Goal: Task Accomplishment & Management: Complete application form

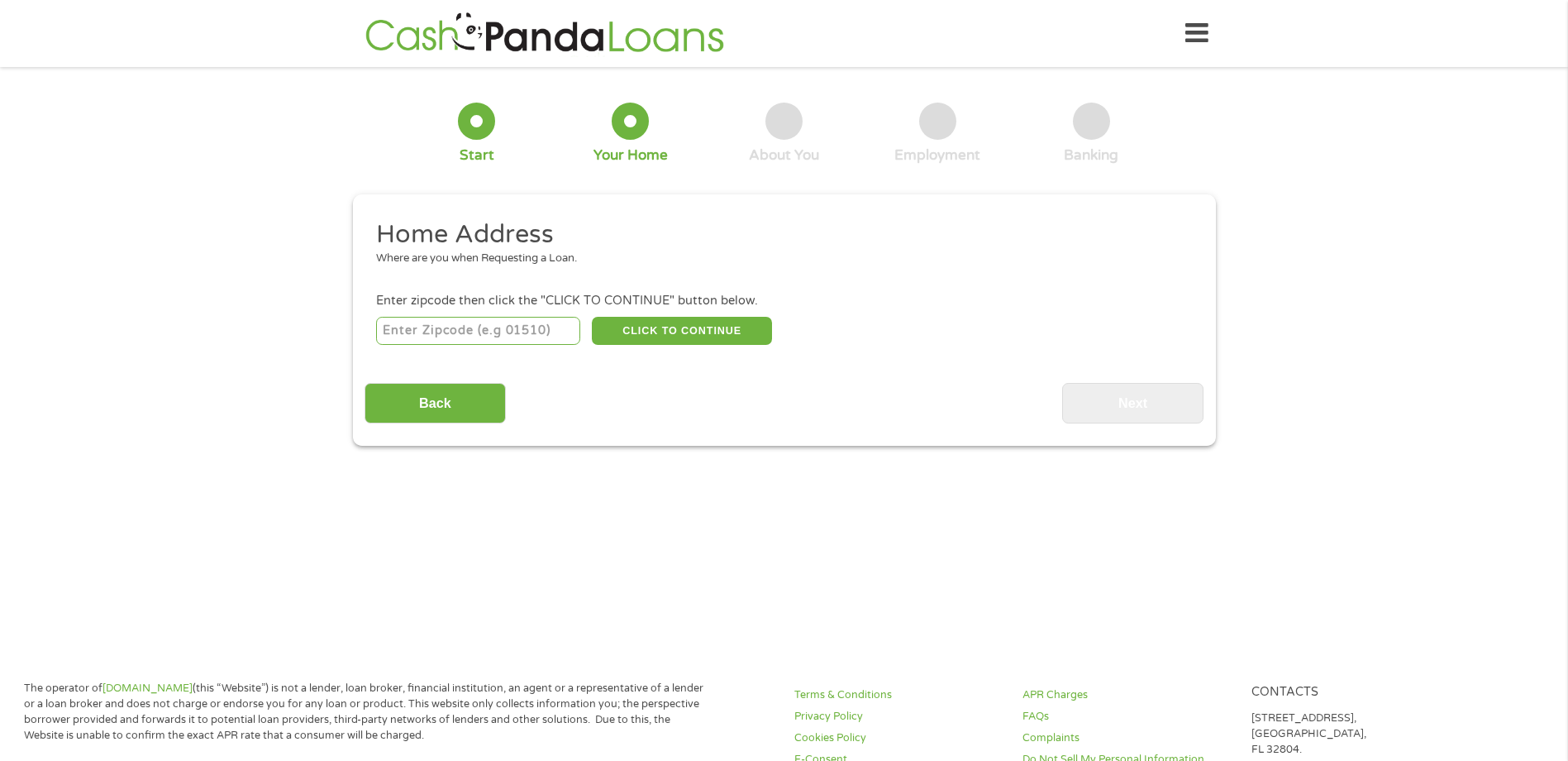
click at [710, 318] on button "CLICK TO CONTINUE" at bounding box center [682, 330] width 180 height 28
click at [467, 329] on input "number" at bounding box center [478, 330] width 204 height 28
type input "91911"
click at [671, 321] on button "CLICK TO CONTINUE" at bounding box center [682, 330] width 180 height 28
type input "91911"
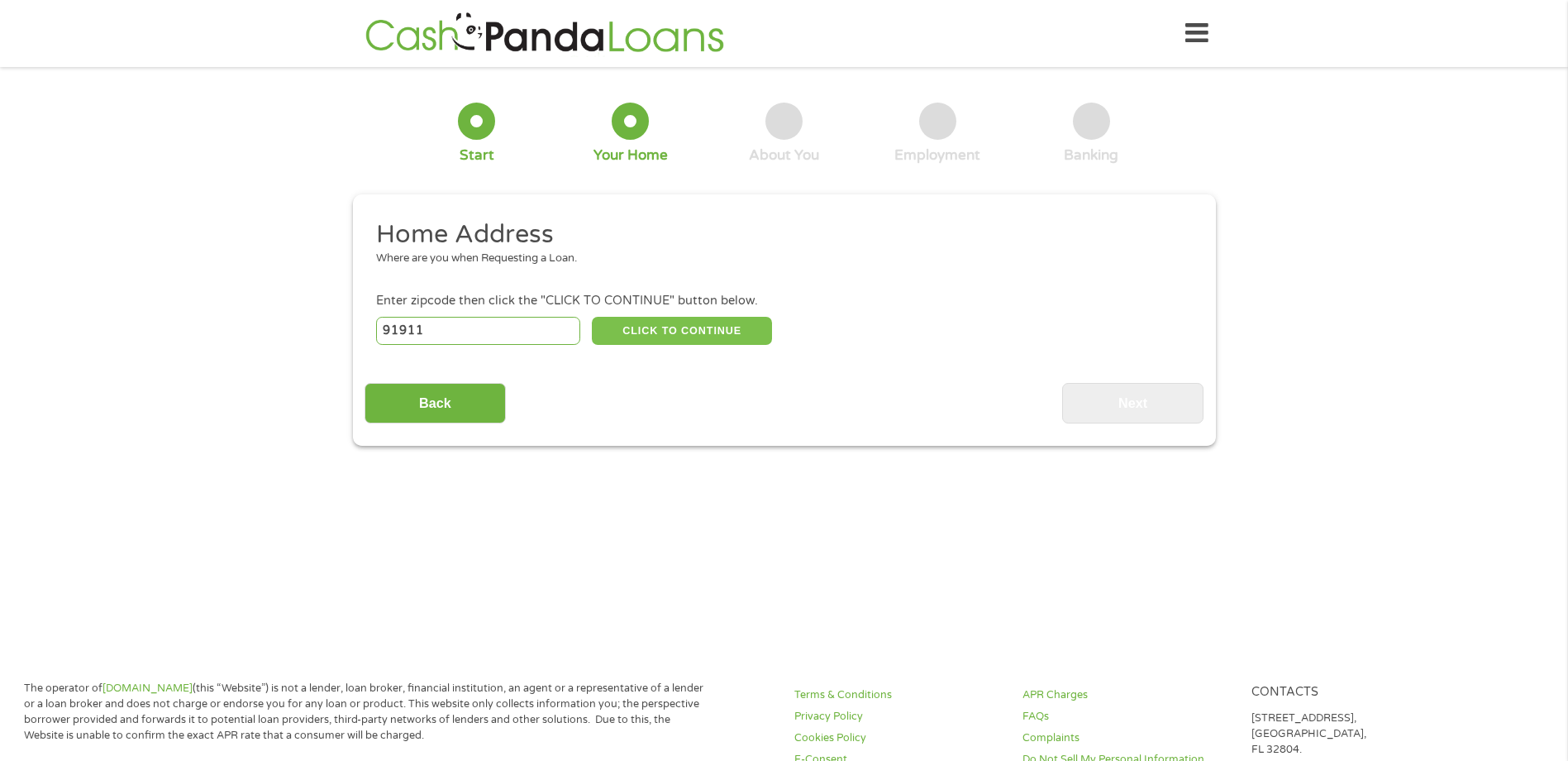
type input "Chula Vista"
select select "[US_STATE]"
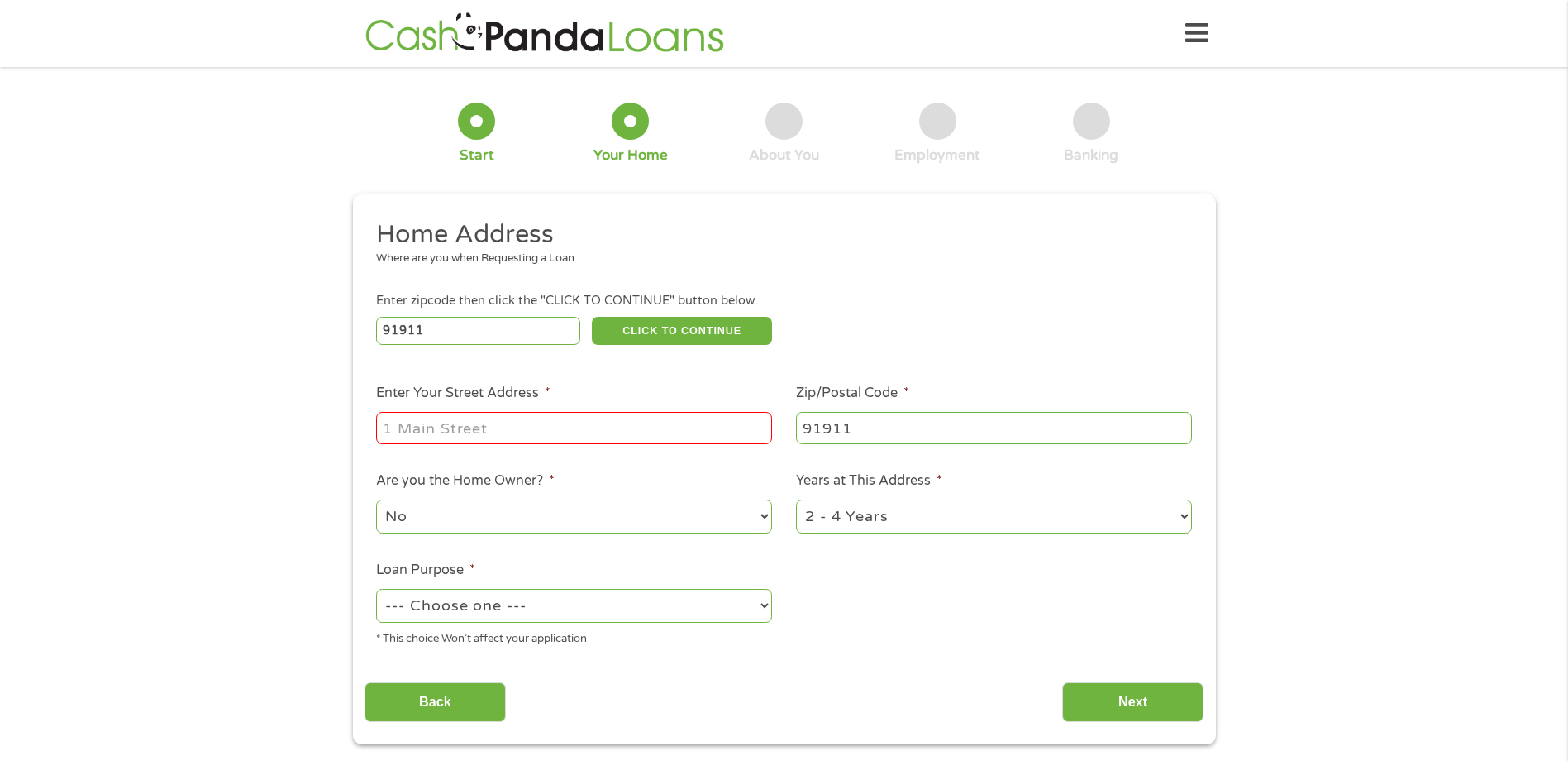
click at [506, 395] on label "Enter Your Street Address *" at bounding box center [463, 393] width 174 height 17
click at [506, 412] on input "Enter Your Street Address *" at bounding box center [574, 427] width 396 height 32
click at [547, 429] on input "Enter Your Street Address *" at bounding box center [574, 427] width 396 height 32
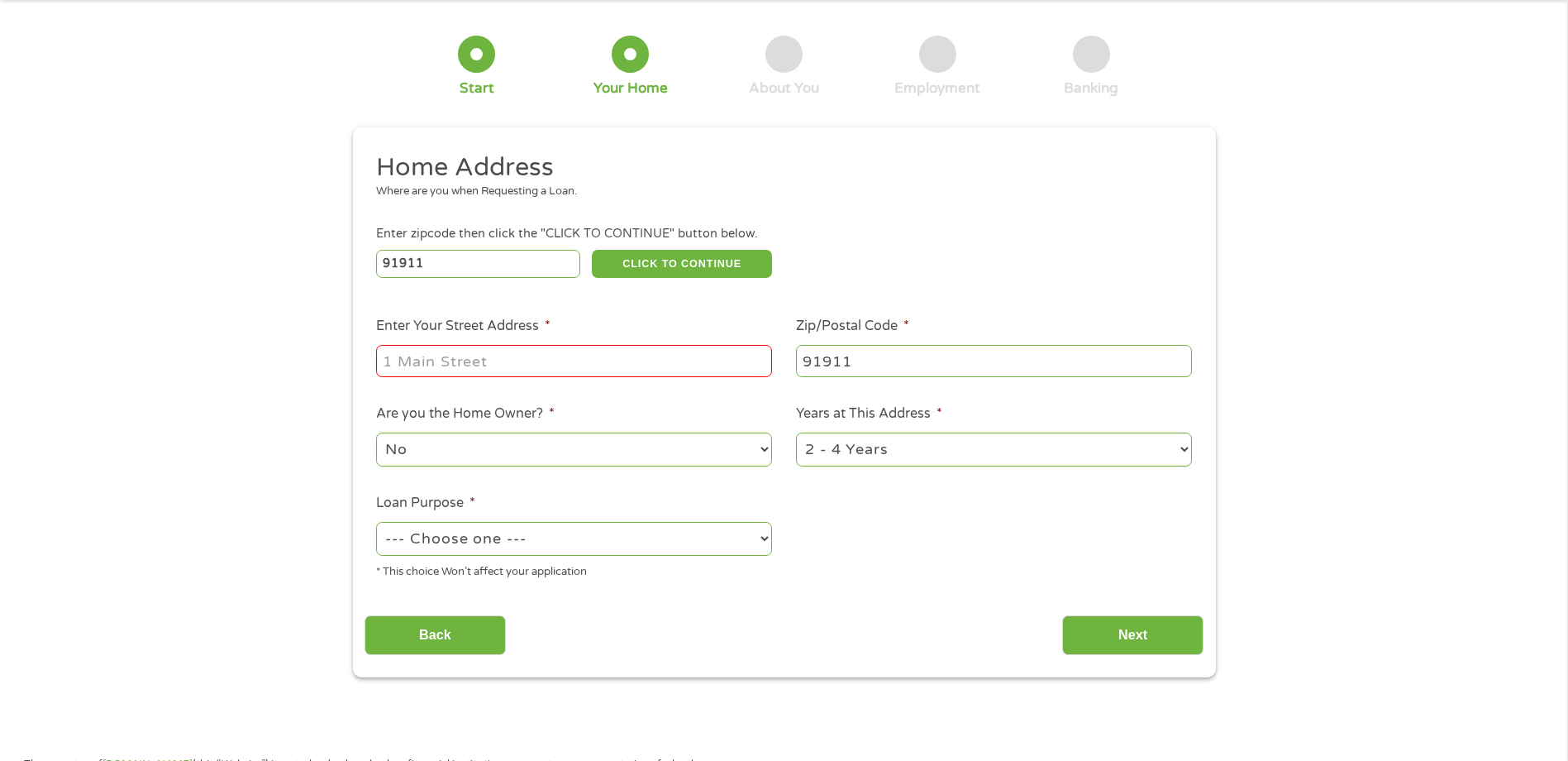
scroll to position [21, 0]
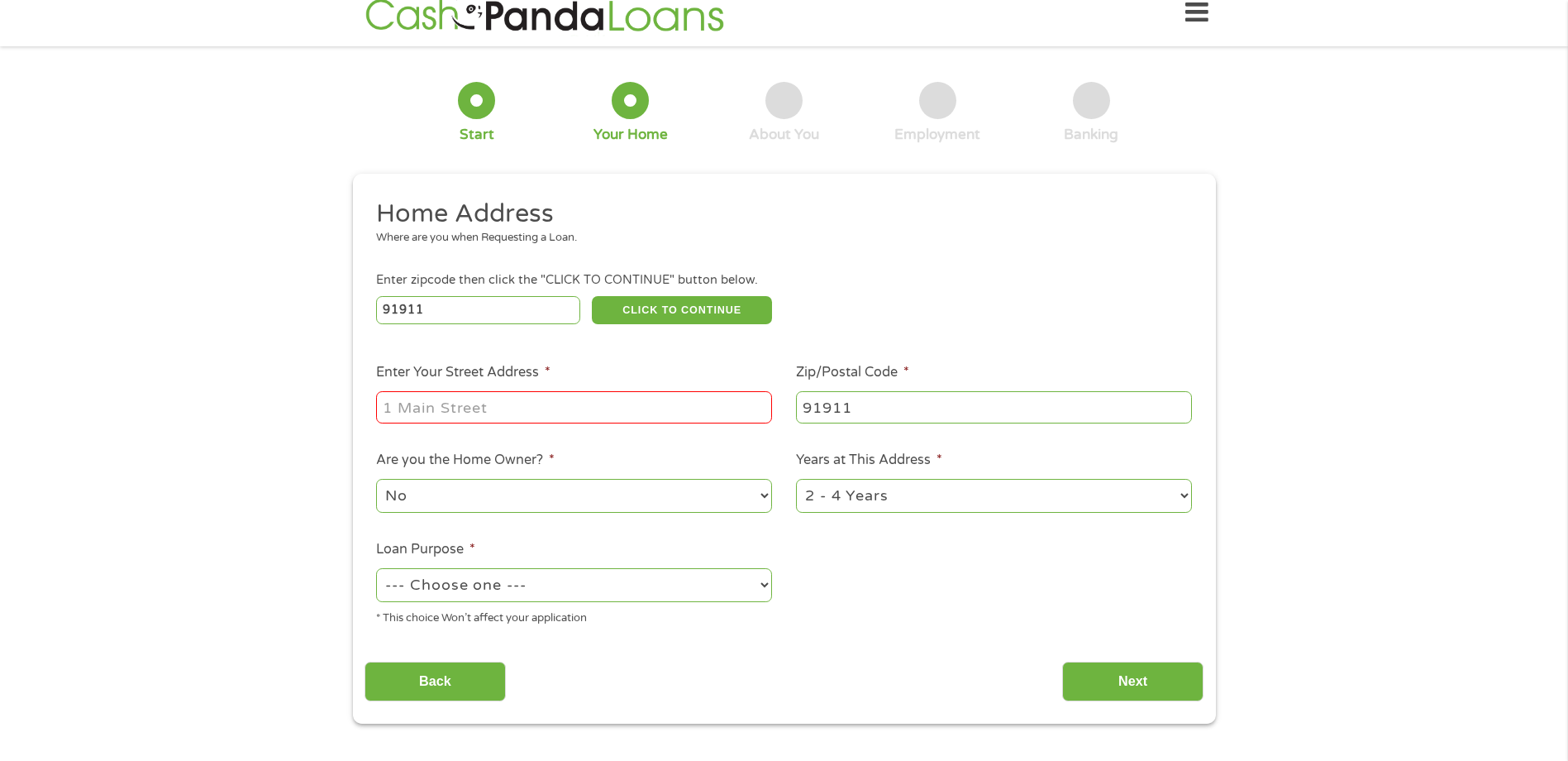
click at [724, 419] on input "Enter Your Street Address *" at bounding box center [574, 406] width 396 height 32
type input "[STREET_ADDRESS]"
click at [552, 596] on select "--- Choose one --- Pay Bills Debt Consolidation Home Improvement Major Purchase…" at bounding box center [574, 585] width 396 height 34
select select "shorttermcash"
click at [376, 568] on select "--- Choose one --- Pay Bills Debt Consolidation Home Improvement Major Purchase…" at bounding box center [574, 585] width 396 height 34
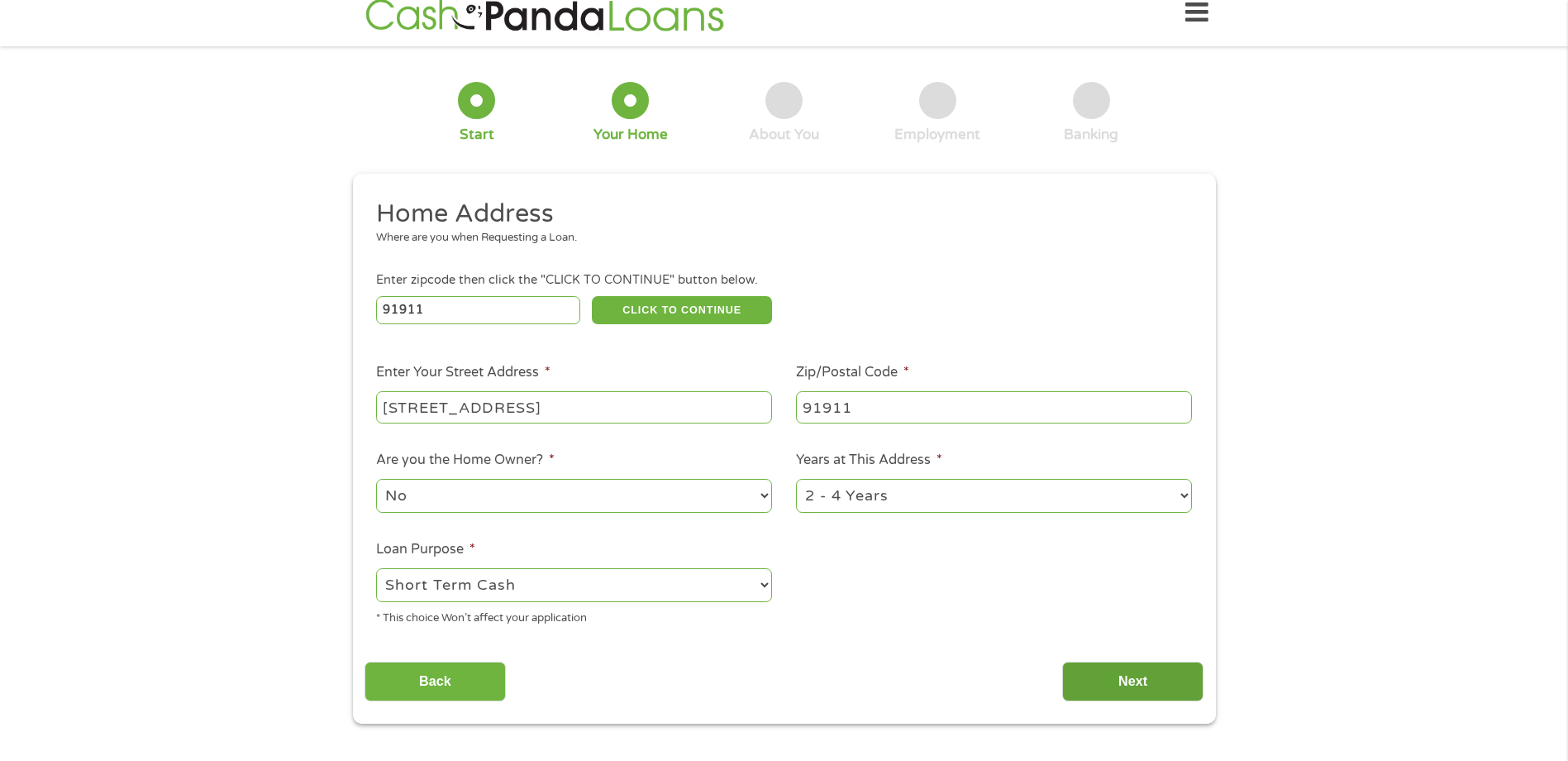
click at [1134, 685] on input "Next" at bounding box center [1132, 682] width 142 height 41
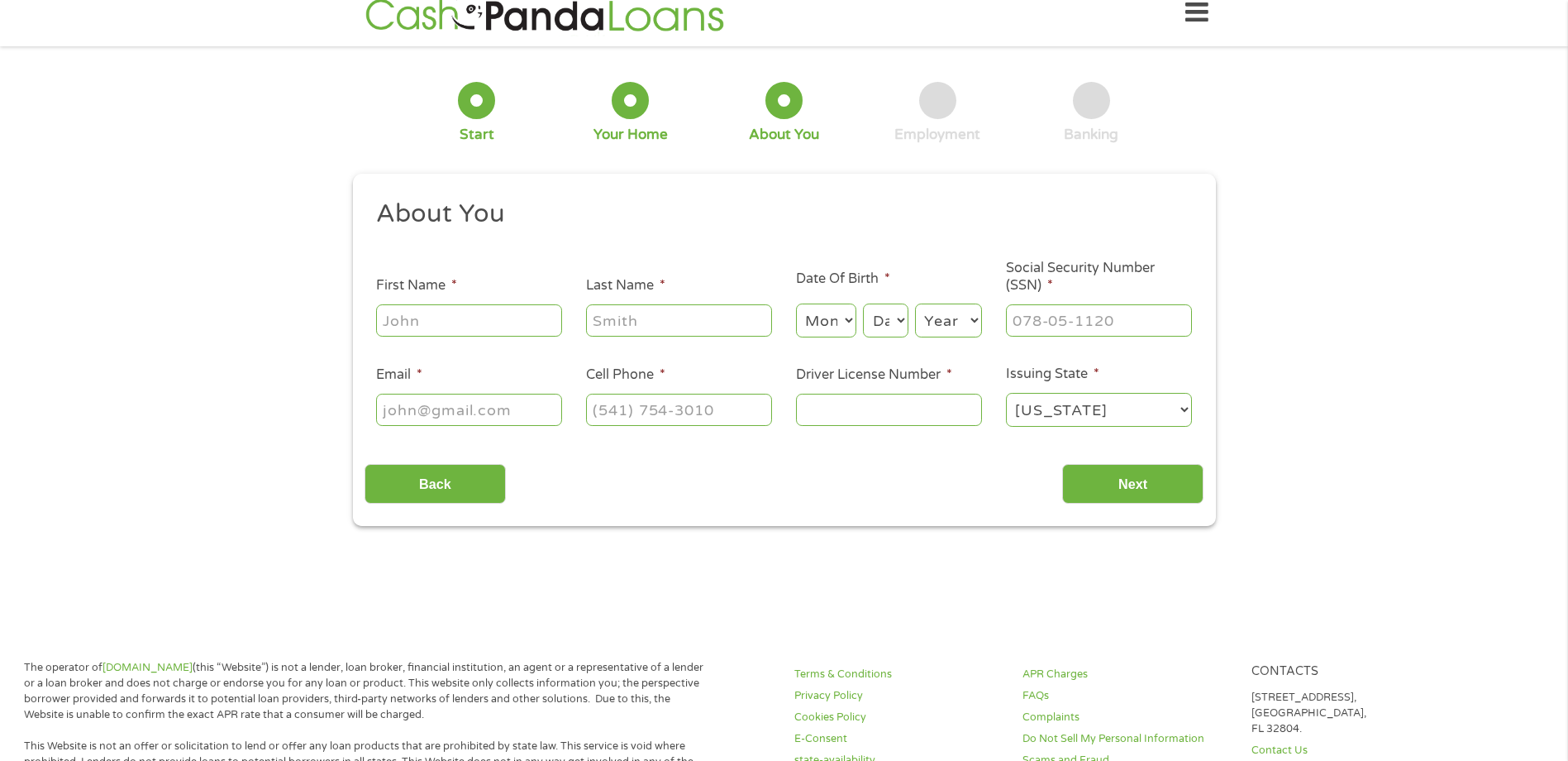
scroll to position [0, 0]
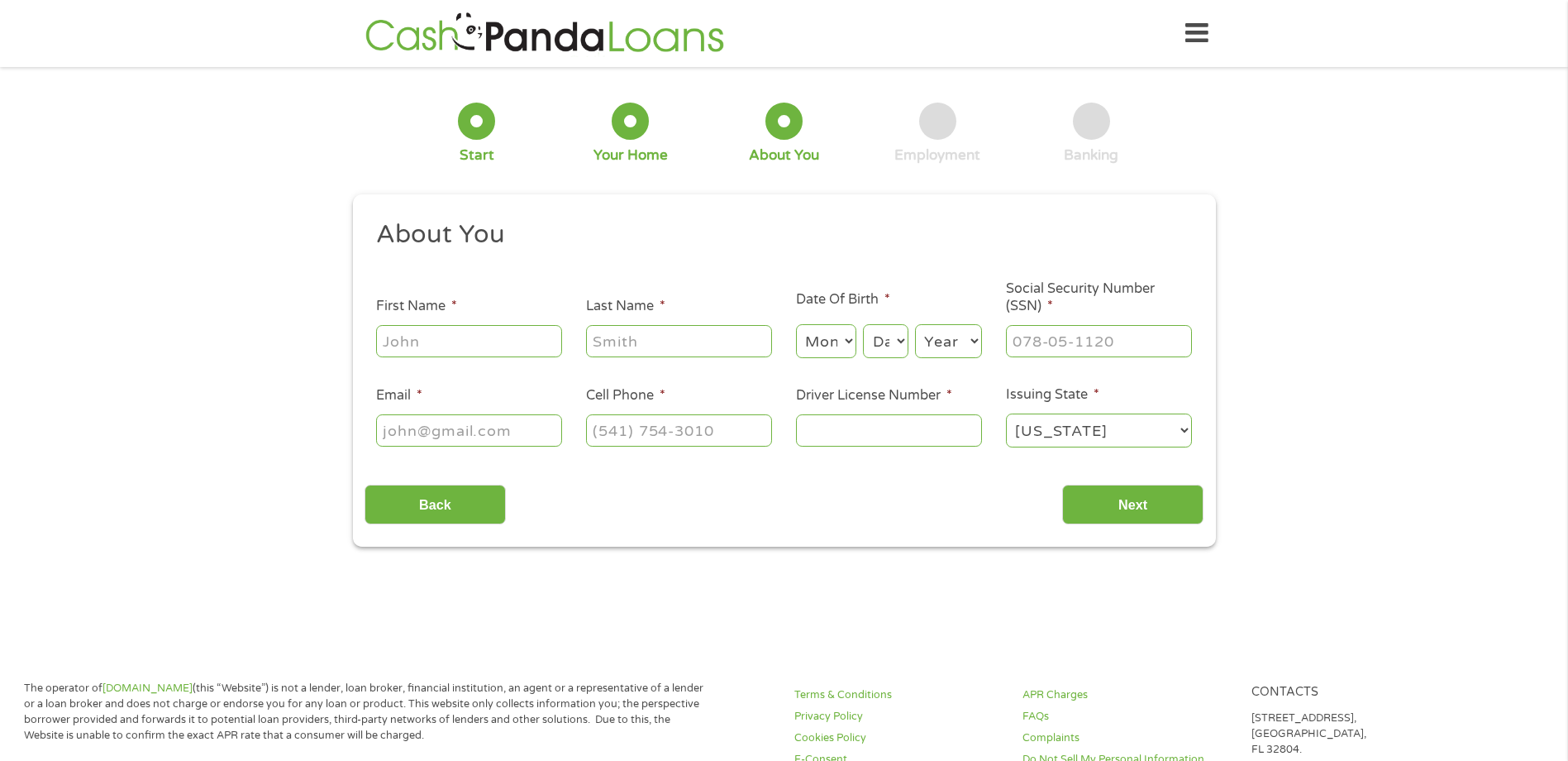
click at [532, 342] on input "First Name *" at bounding box center [469, 340] width 186 height 32
click at [490, 349] on input "First Name *" at bounding box center [469, 340] width 186 height 32
type input "[PERSON_NAME]"
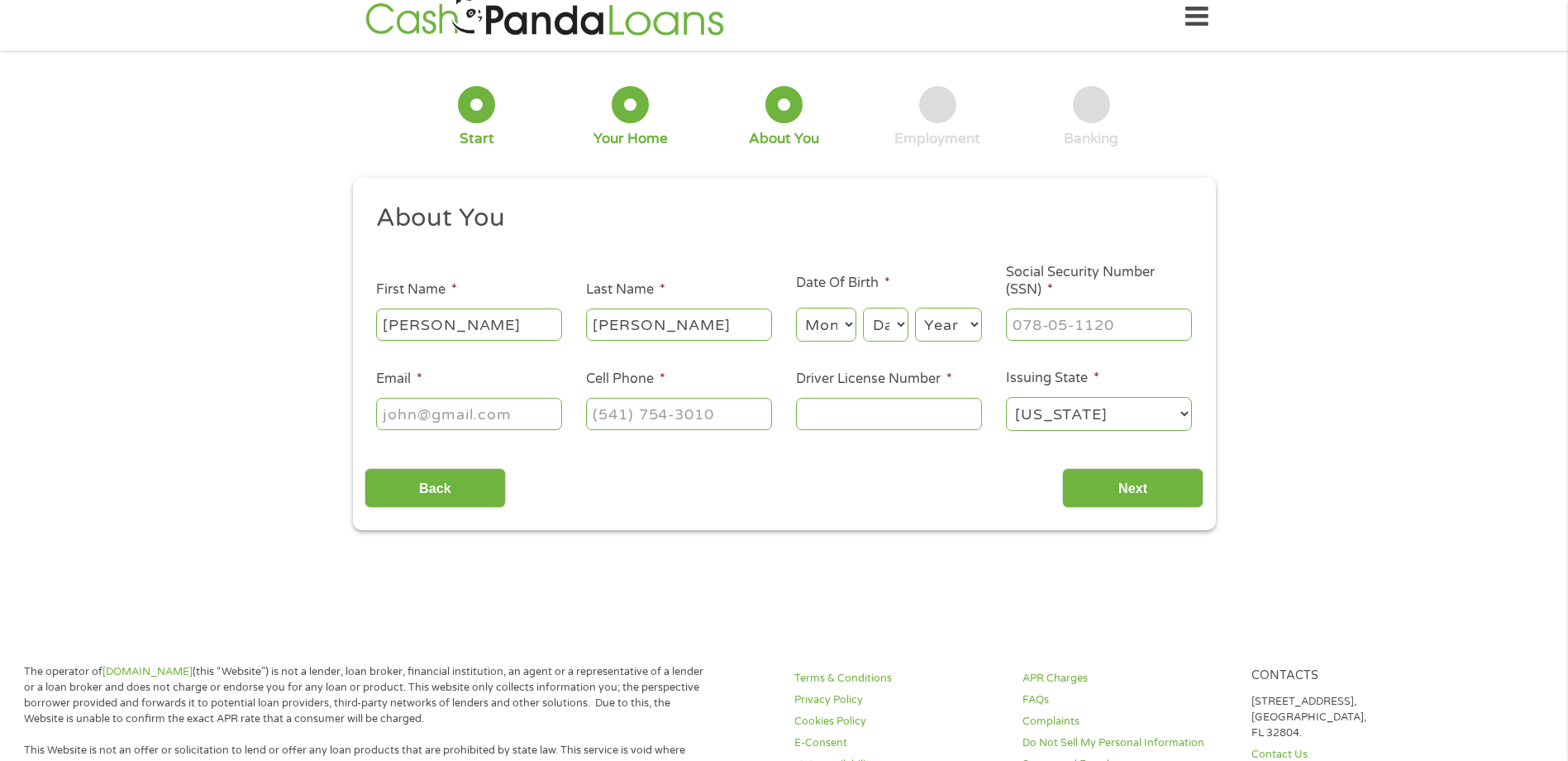
scroll to position [21, 0]
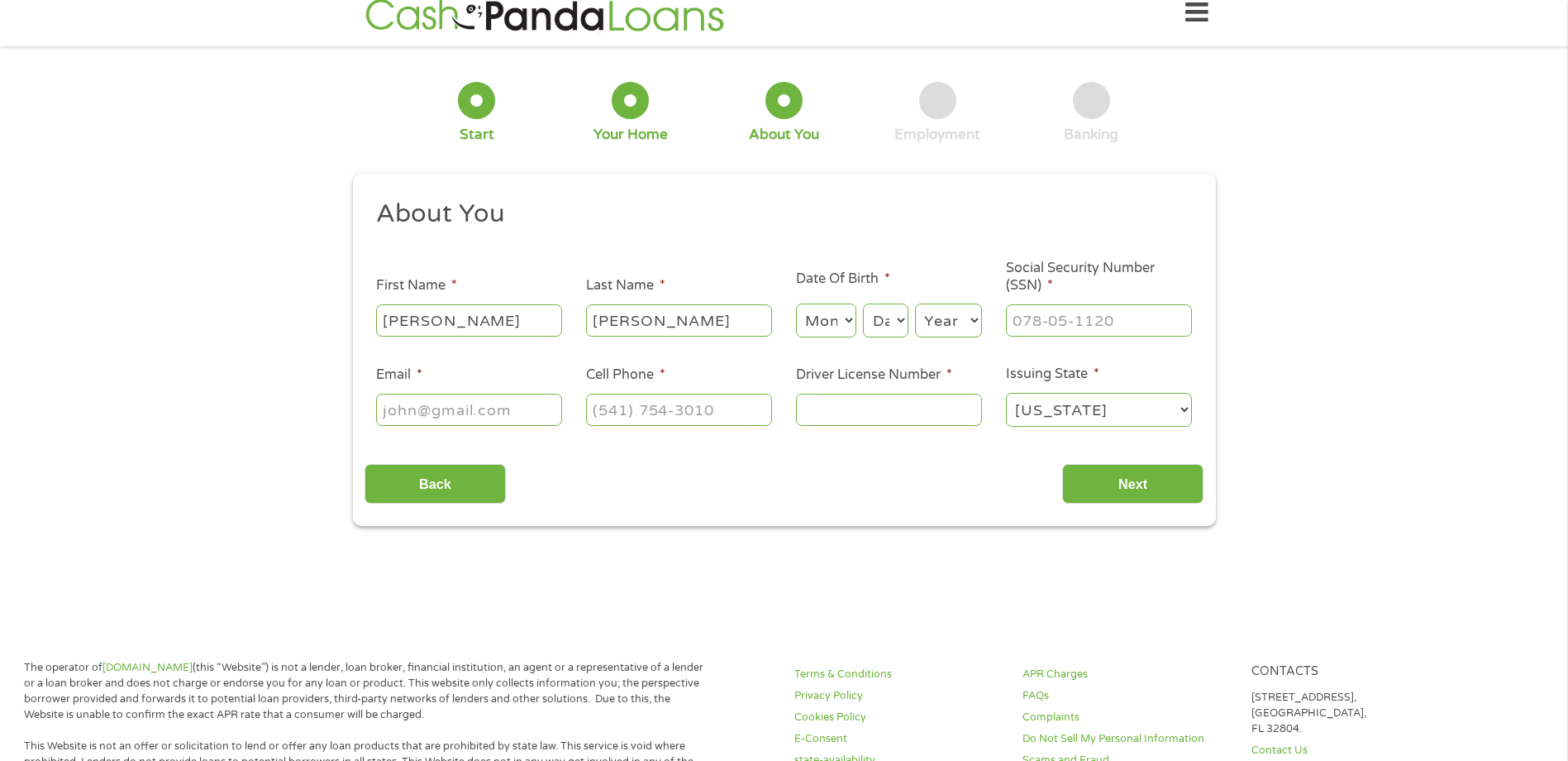
click at [872, 291] on li "Date Of Birth * Month Month 1 2 3 4 5 6 7 8 9 10 11 12 Day Day 1 2 3 4 5 6 7 8 …" at bounding box center [888, 304] width 210 height 71
click at [832, 312] on select "Month 1 2 3 4 5 6 7 8 9 10 11 12" at bounding box center [826, 320] width 60 height 34
select select "9"
click at [796, 303] on select "Month 1 2 3 4 5 6 7 8 9 10 11 12" at bounding box center [826, 320] width 60 height 34
click at [890, 309] on select "Day 1 2 3 4 5 6 7 8 9 10 11 12 13 14 15 16 17 18 19 20 21 22 23 24 25 26 27 28 …" at bounding box center [884, 320] width 44 height 34
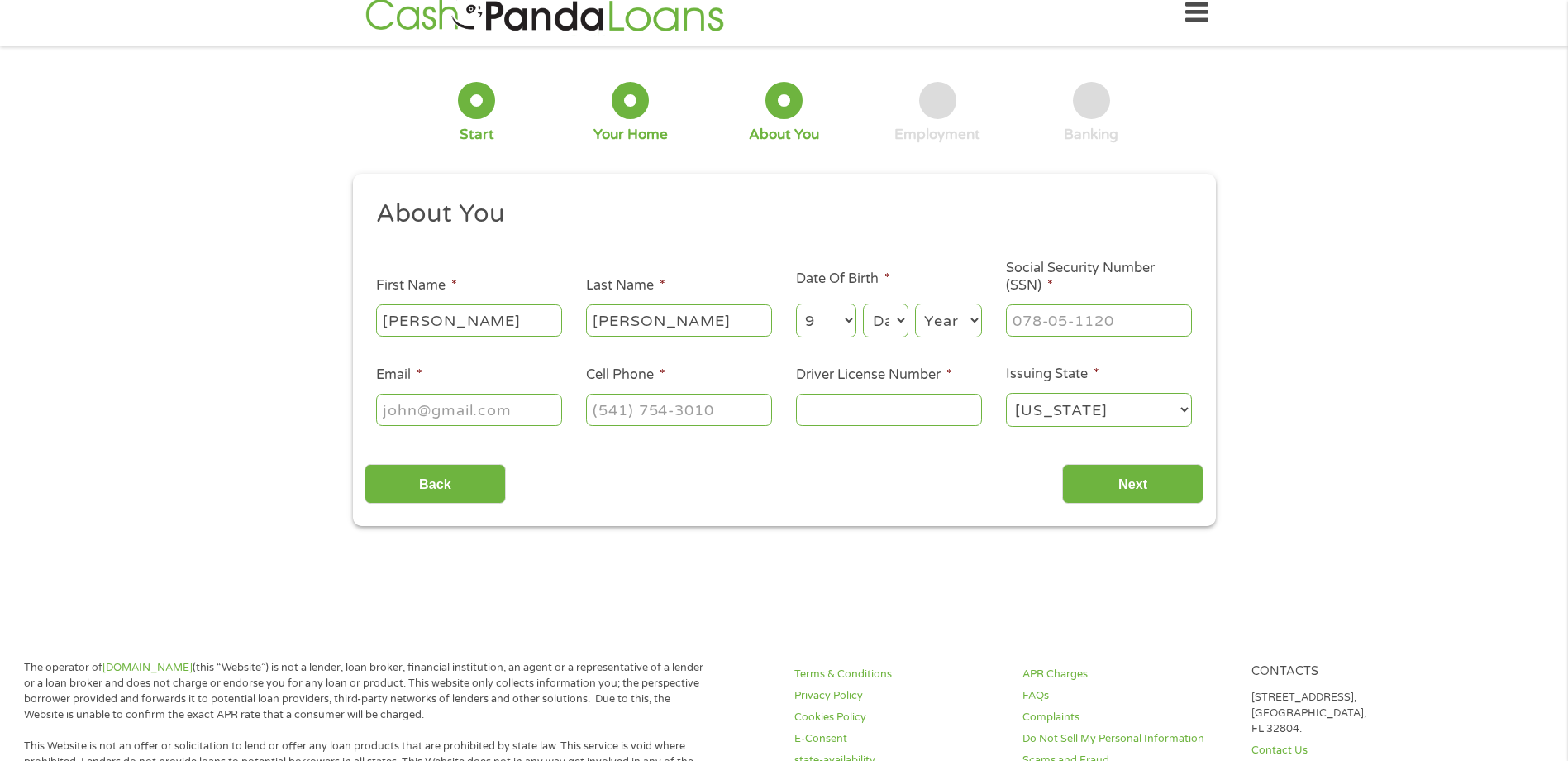
select select "1"
click at [862, 303] on select "Day 1 2 3 4 5 6 7 8 9 10 11 12 13 14 15 16 17 18 19 20 21 22 23 24 25 26 27 28 …" at bounding box center [884, 320] width 44 height 34
click at [960, 314] on select "Year [DATE] 2006 2005 2004 2003 2002 2001 2000 1999 1998 1997 1996 1995 1994 19…" at bounding box center [948, 320] width 67 height 34
select select "1988"
click at [915, 303] on select "Year [DATE] 2006 2005 2004 2003 2002 2001 2000 1999 1998 1997 1996 1995 1994 19…" at bounding box center [948, 320] width 67 height 34
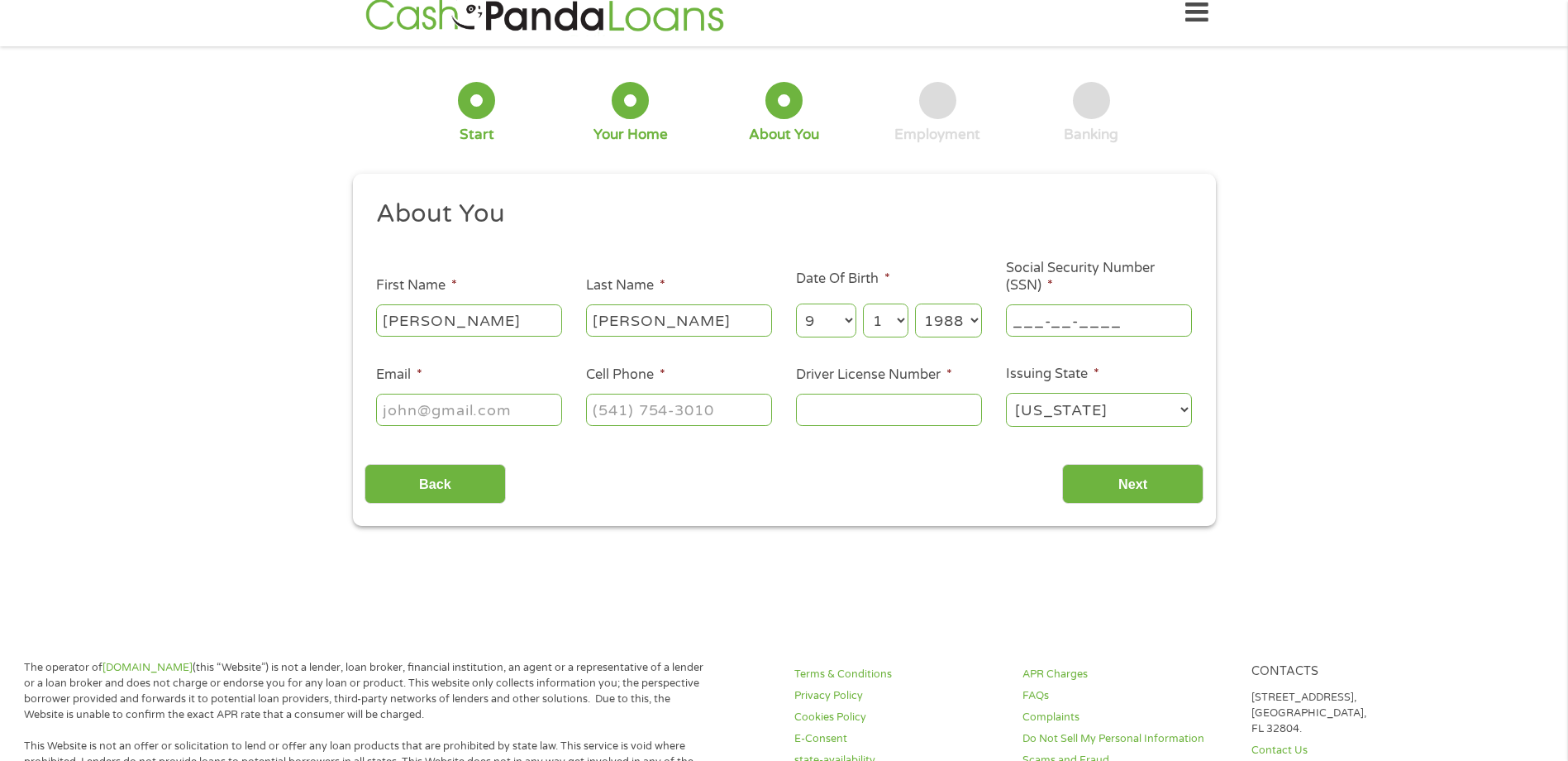
click at [1039, 323] on input "___-__-____" at bounding box center [1099, 320] width 186 height 32
type input "604-16-3472"
click at [504, 413] on input "Email *" at bounding box center [469, 409] width 186 height 32
type input "[EMAIL_ADDRESS][DOMAIN_NAME]"
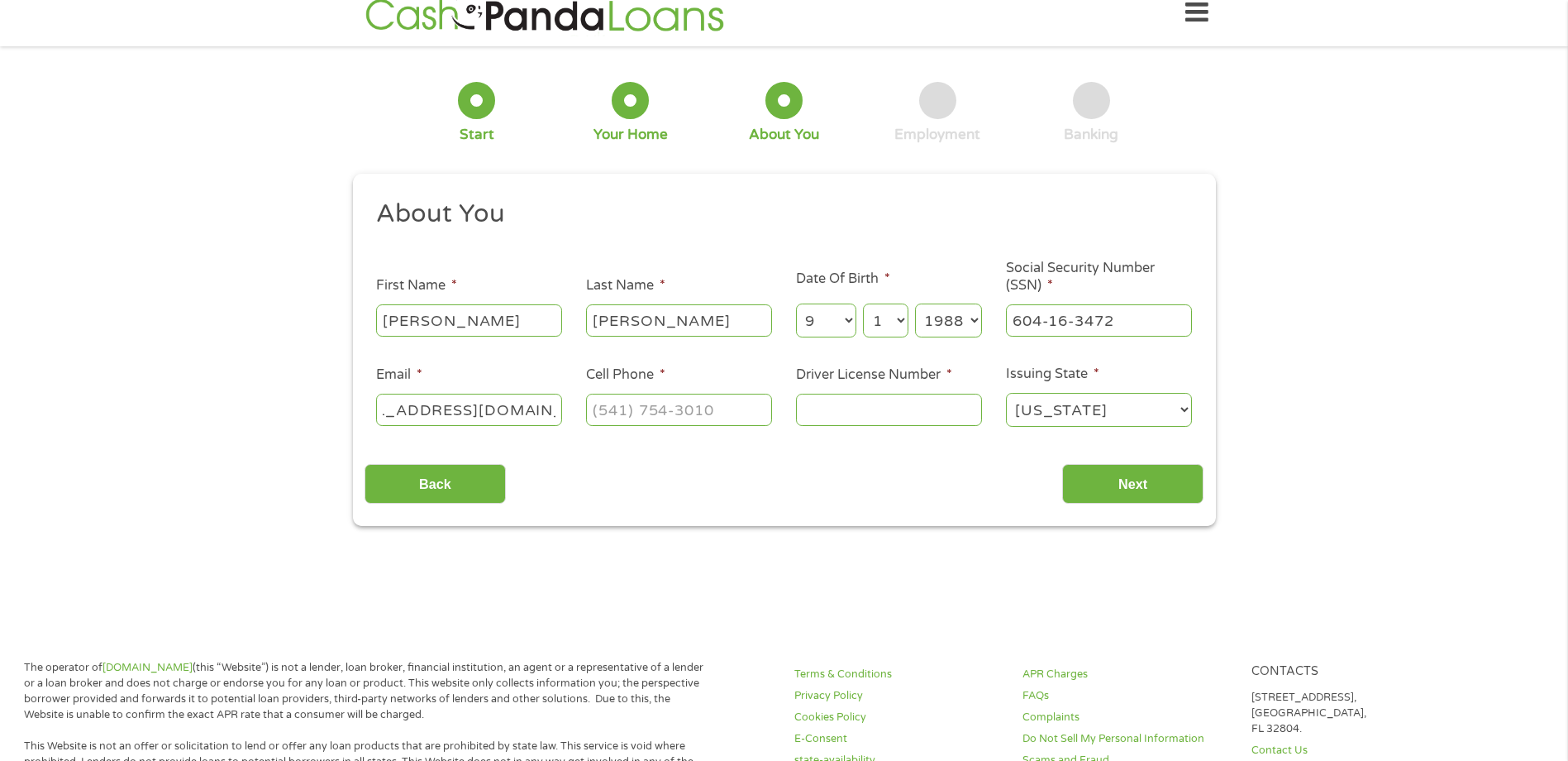
click at [710, 431] on ul "About You This field is hidden when viewing the form Title * --- Choose one ---…" at bounding box center [784, 320] width 839 height 244
click at [684, 419] on input "(___) ___-____" at bounding box center [678, 409] width 186 height 32
type input "[PHONE_NUMBER]"
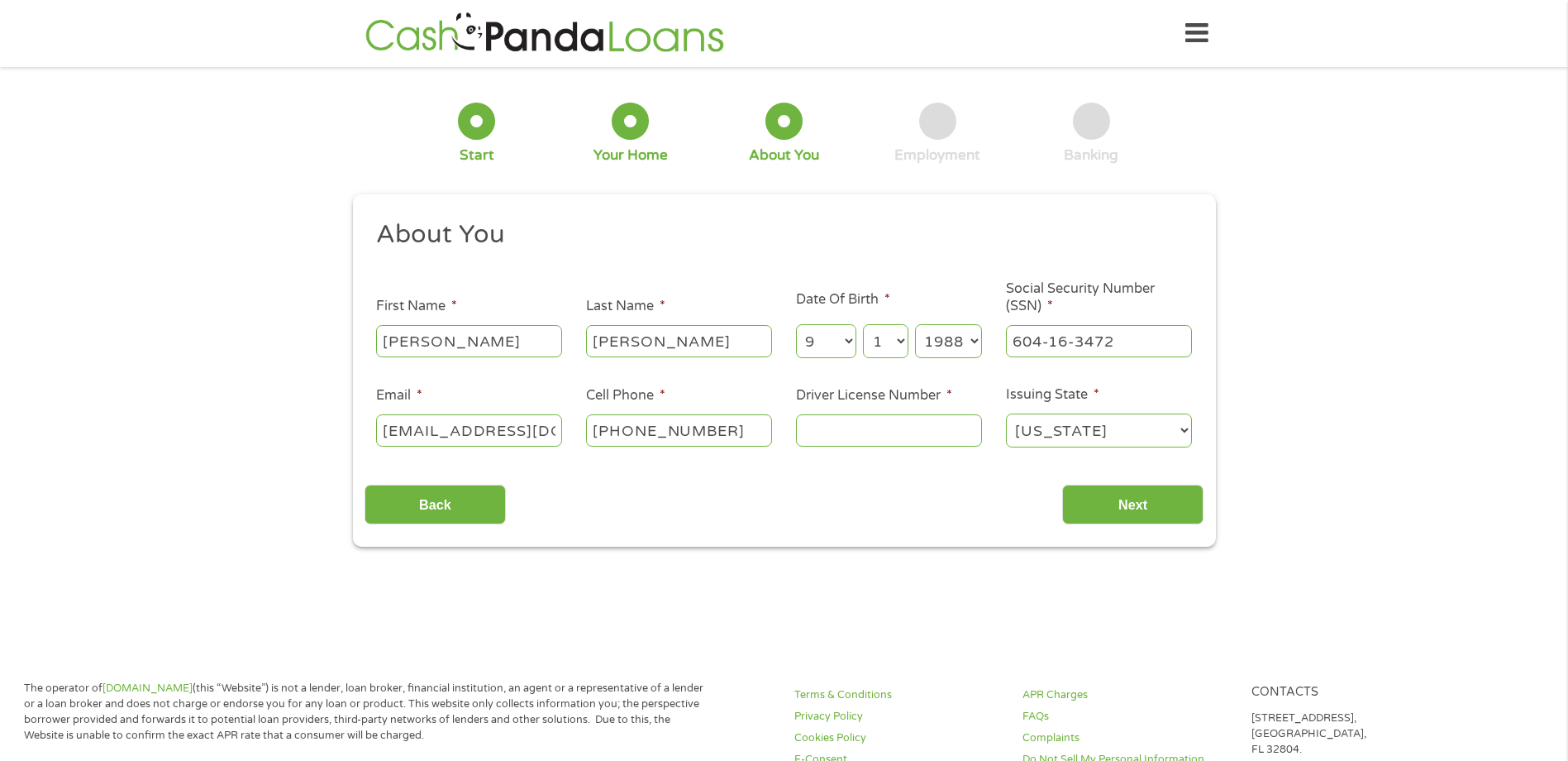
click at [973, 429] on input "Driver License Number *" at bounding box center [889, 430] width 186 height 32
type input "d7853833"
click at [1166, 507] on input "Next" at bounding box center [1132, 505] width 142 height 41
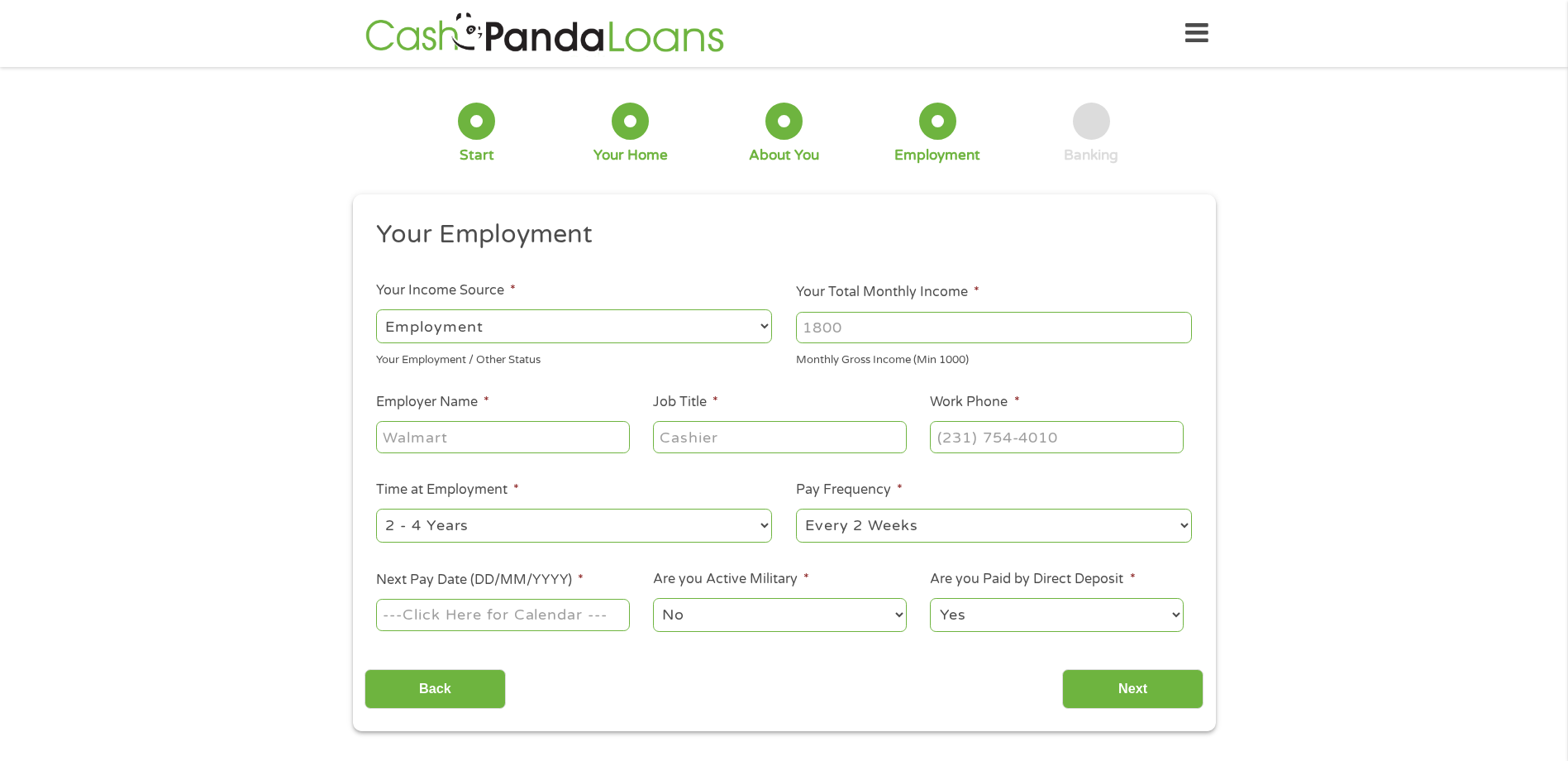
scroll to position [6, 6]
click at [485, 428] on input "Employer Name *" at bounding box center [503, 436] width 253 height 32
type input "ljbtc"
click at [666, 431] on input "Job Title *" at bounding box center [779, 436] width 253 height 32
type input "h"
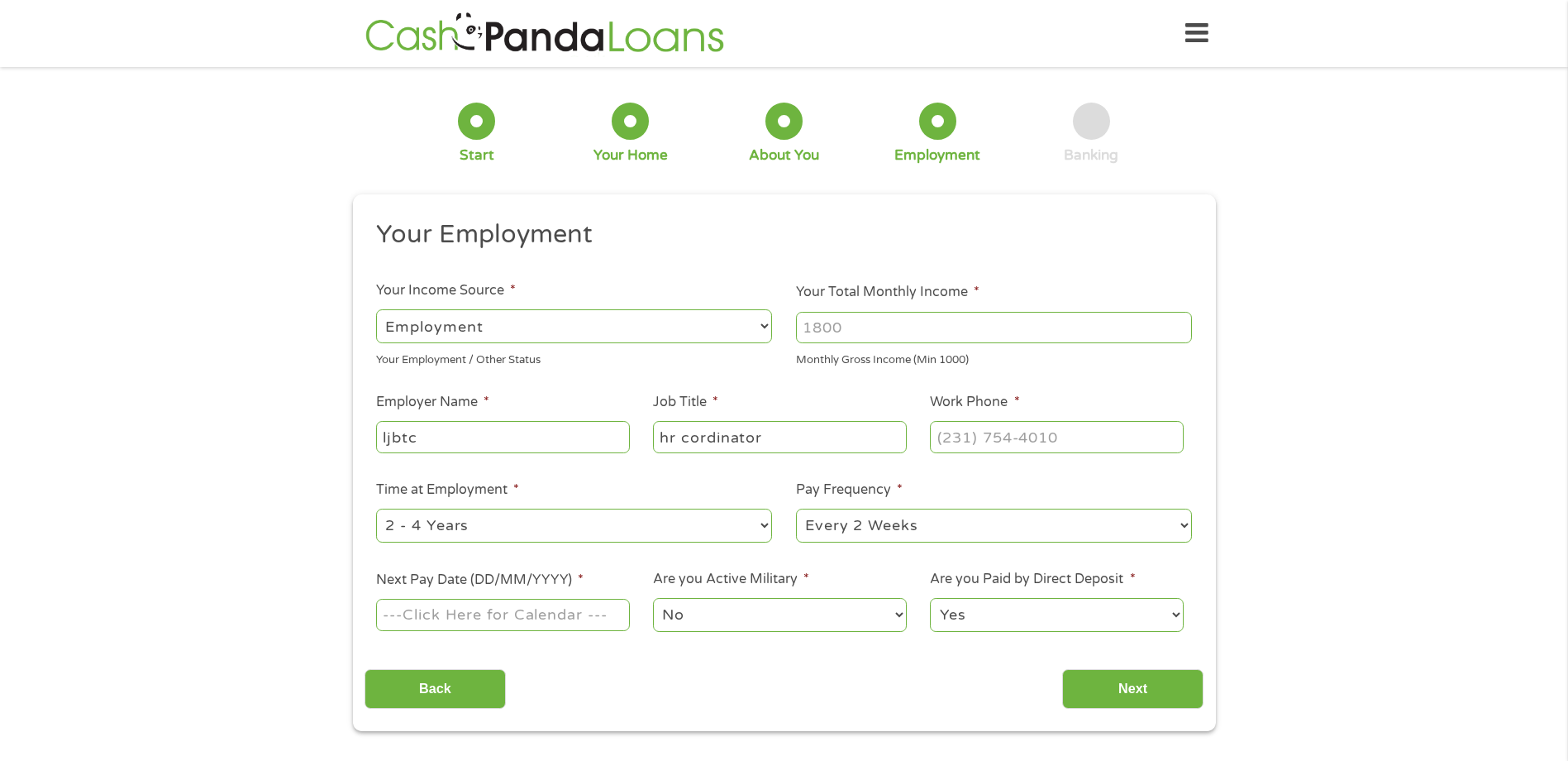
type input "hr cordinator"
click at [906, 487] on li "Pay Frequency * --- Choose one --- Every 2 Weeks Every Week Monthly Semi-Monthly" at bounding box center [993, 512] width 420 height 65
click at [513, 619] on input "Next Pay Date (DD/MM/YYYY) *" at bounding box center [503, 614] width 253 height 32
click at [492, 612] on input "Next Pay Date (DD/MM/YYYY) *" at bounding box center [503, 614] width 253 height 32
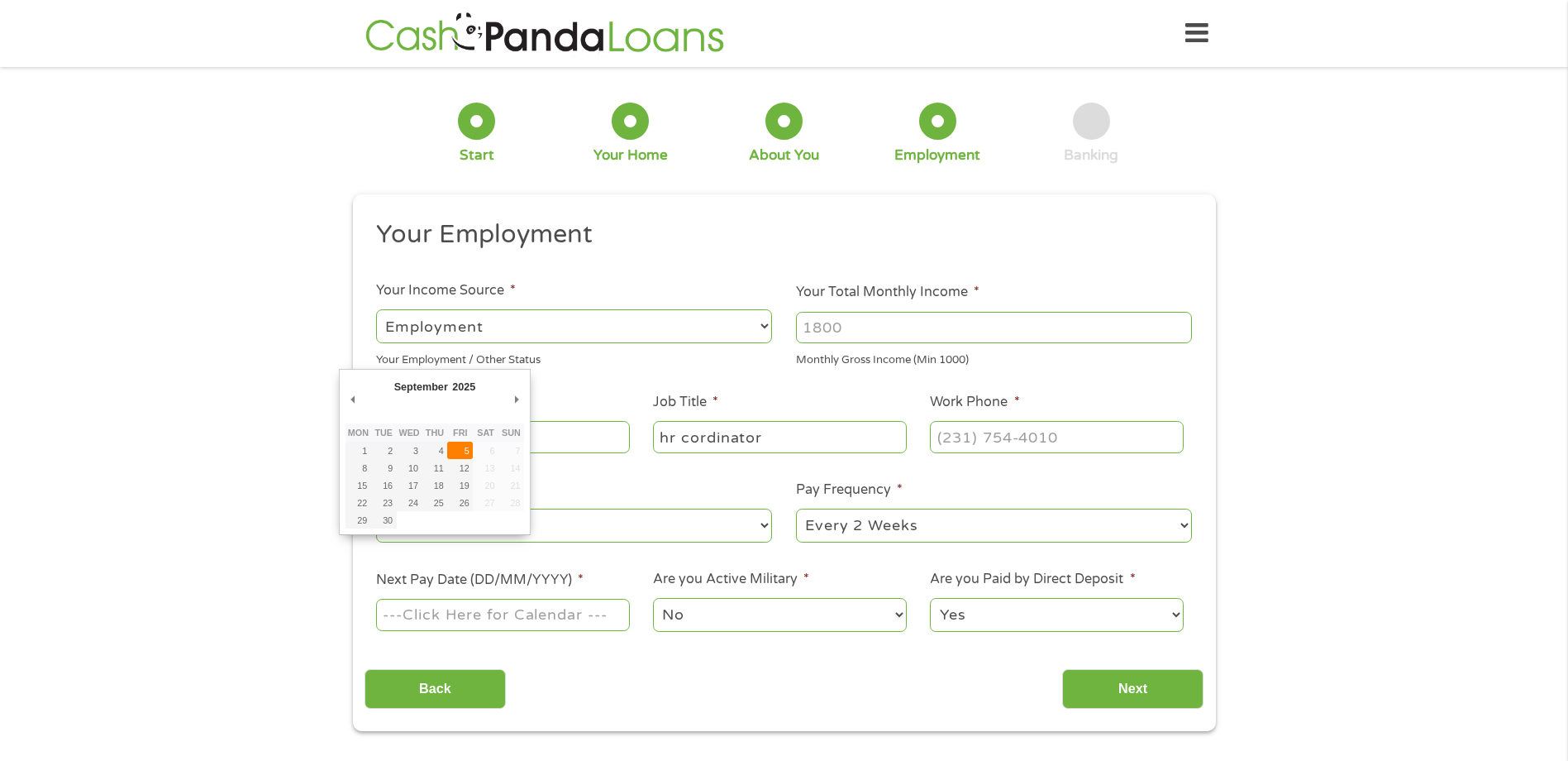
type input "[DATE]"
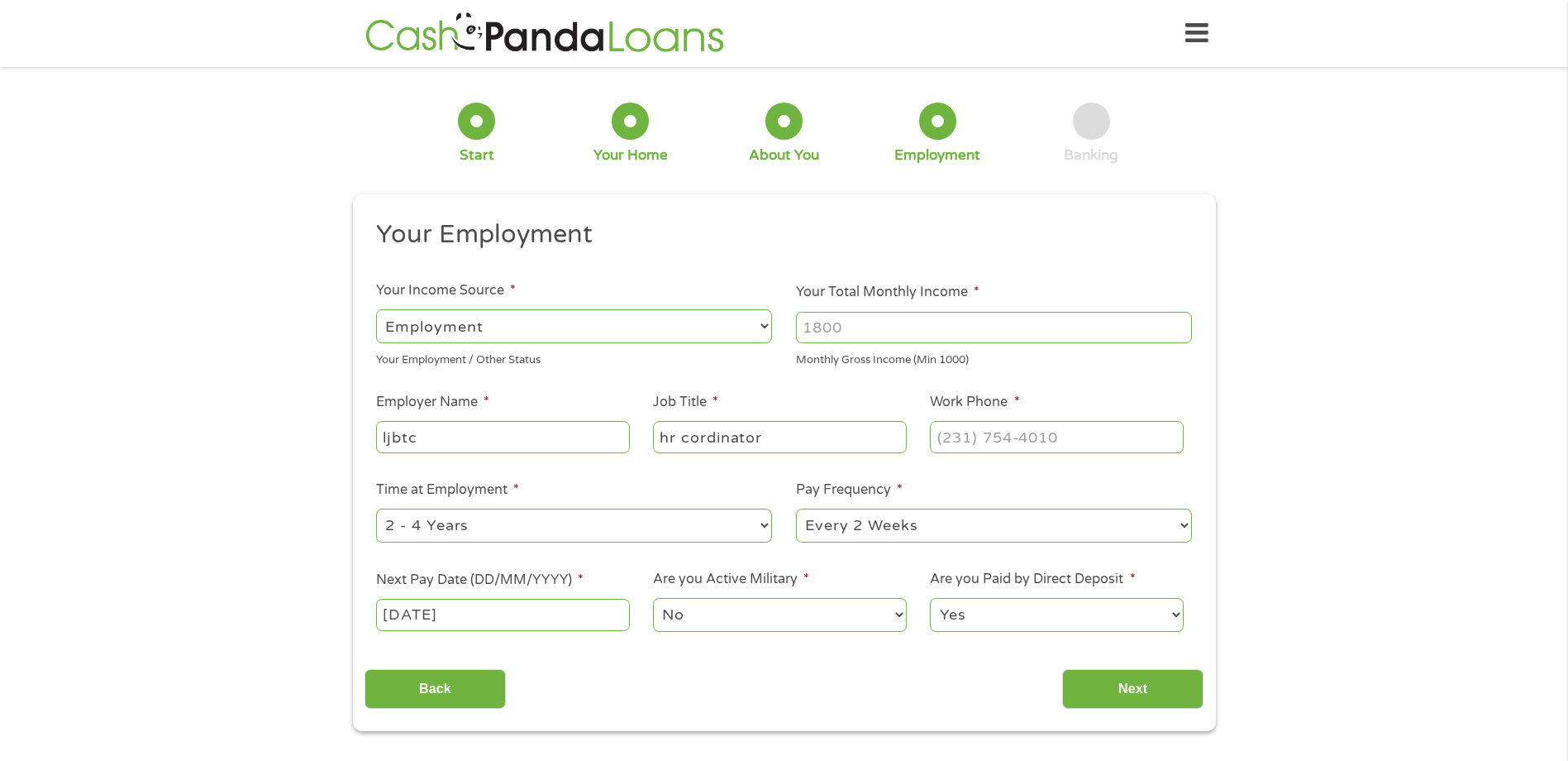
click at [832, 608] on select "No Yes" at bounding box center [779, 615] width 253 height 34
click at [653, 598] on select "No Yes" at bounding box center [779, 615] width 253 height 34
click at [1139, 684] on input "Next" at bounding box center [1132, 689] width 142 height 41
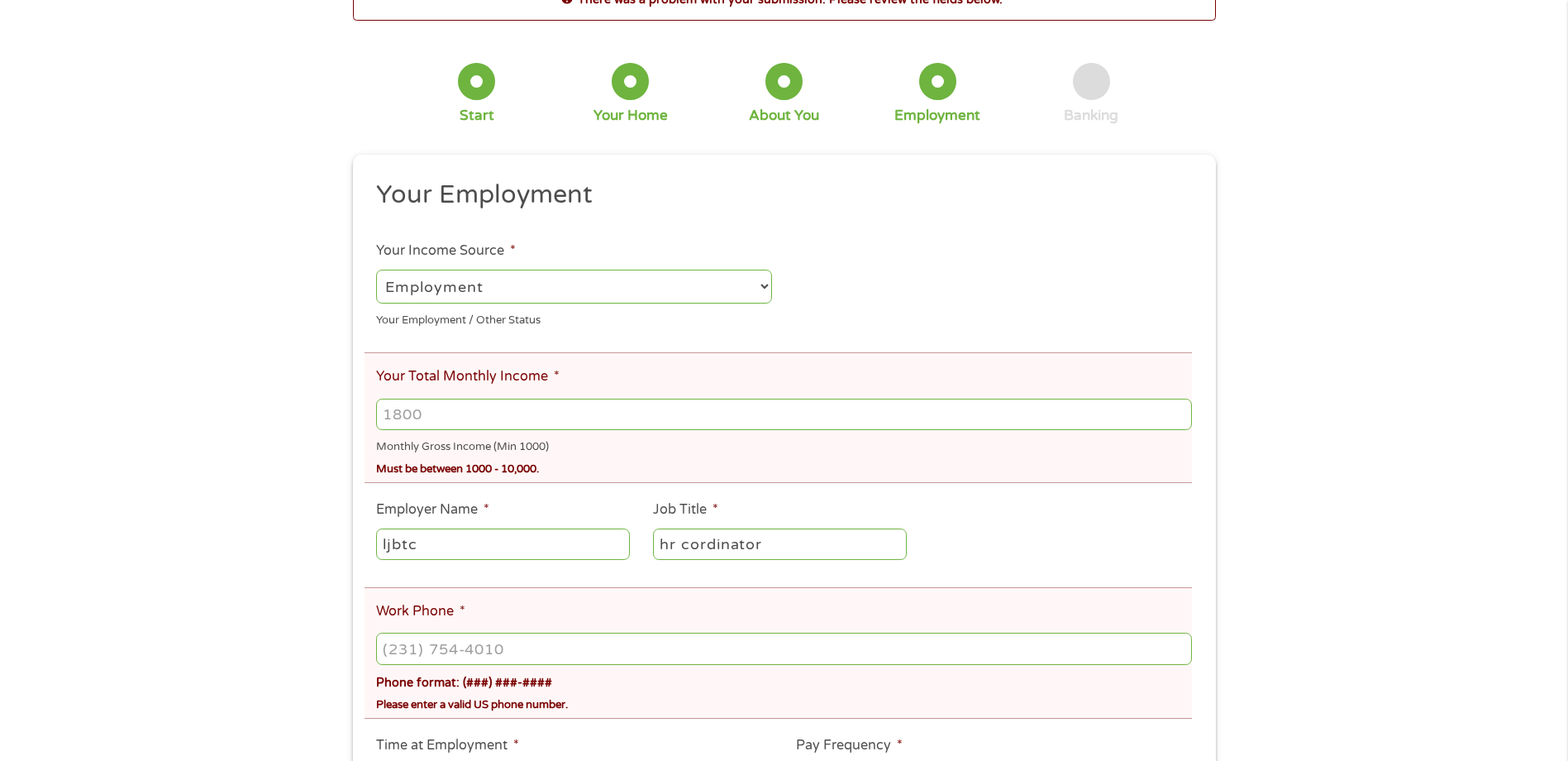
scroll to position [104, 0]
click at [508, 406] on input "Your Total Monthly Income *" at bounding box center [783, 413] width 815 height 32
click at [524, 409] on input "Your Total Monthly Income *" at bounding box center [783, 413] width 815 height 32
type input "5000"
click at [650, 566] on ul "Your Employment Your Income Source * --- Choose one --- Employment [DEMOGRAPHIC…" at bounding box center [784, 539] width 839 height 724
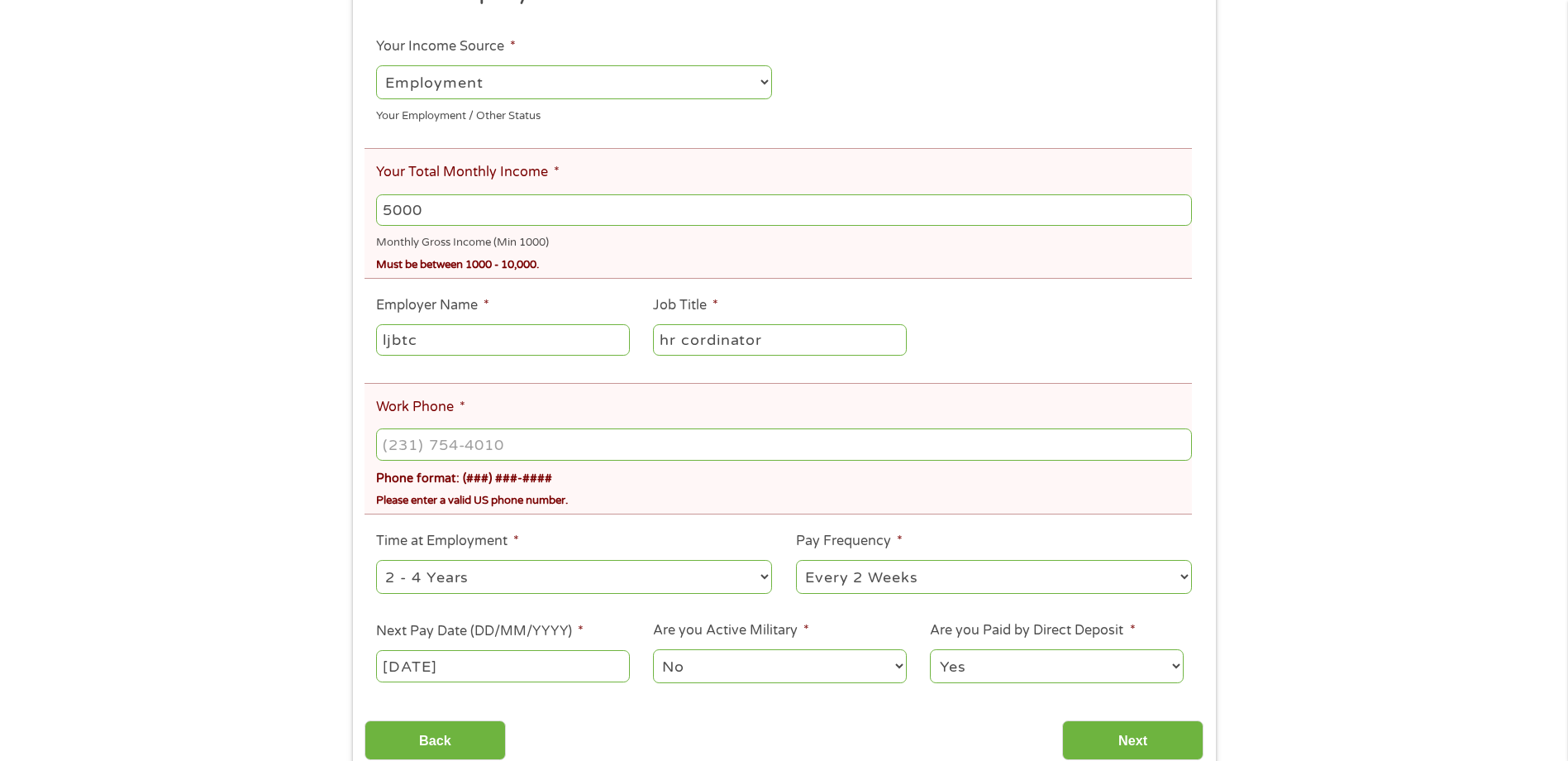
scroll to position [311, 0]
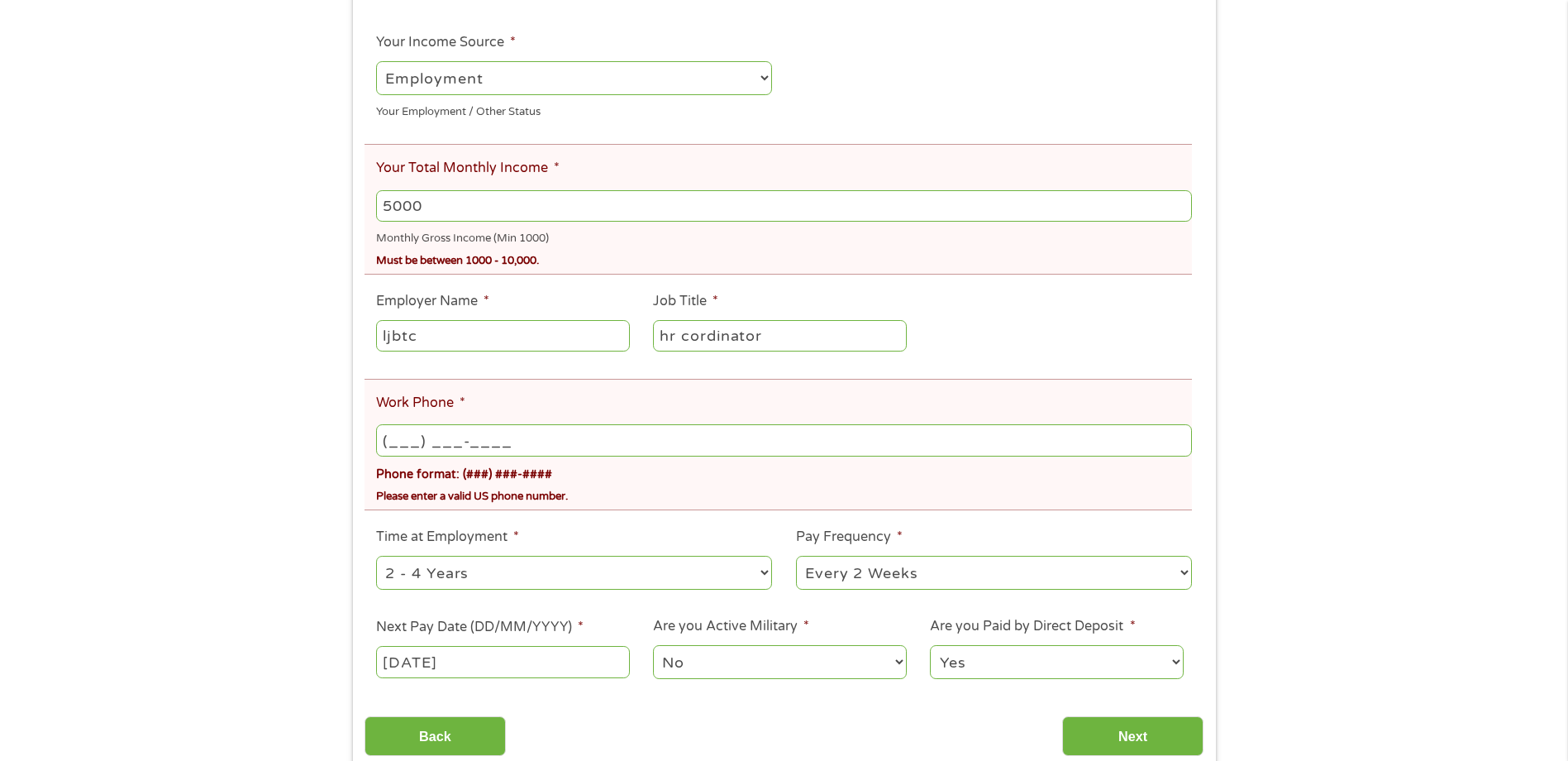
click at [505, 445] on input "(___) ___-____" at bounding box center [783, 440] width 815 height 32
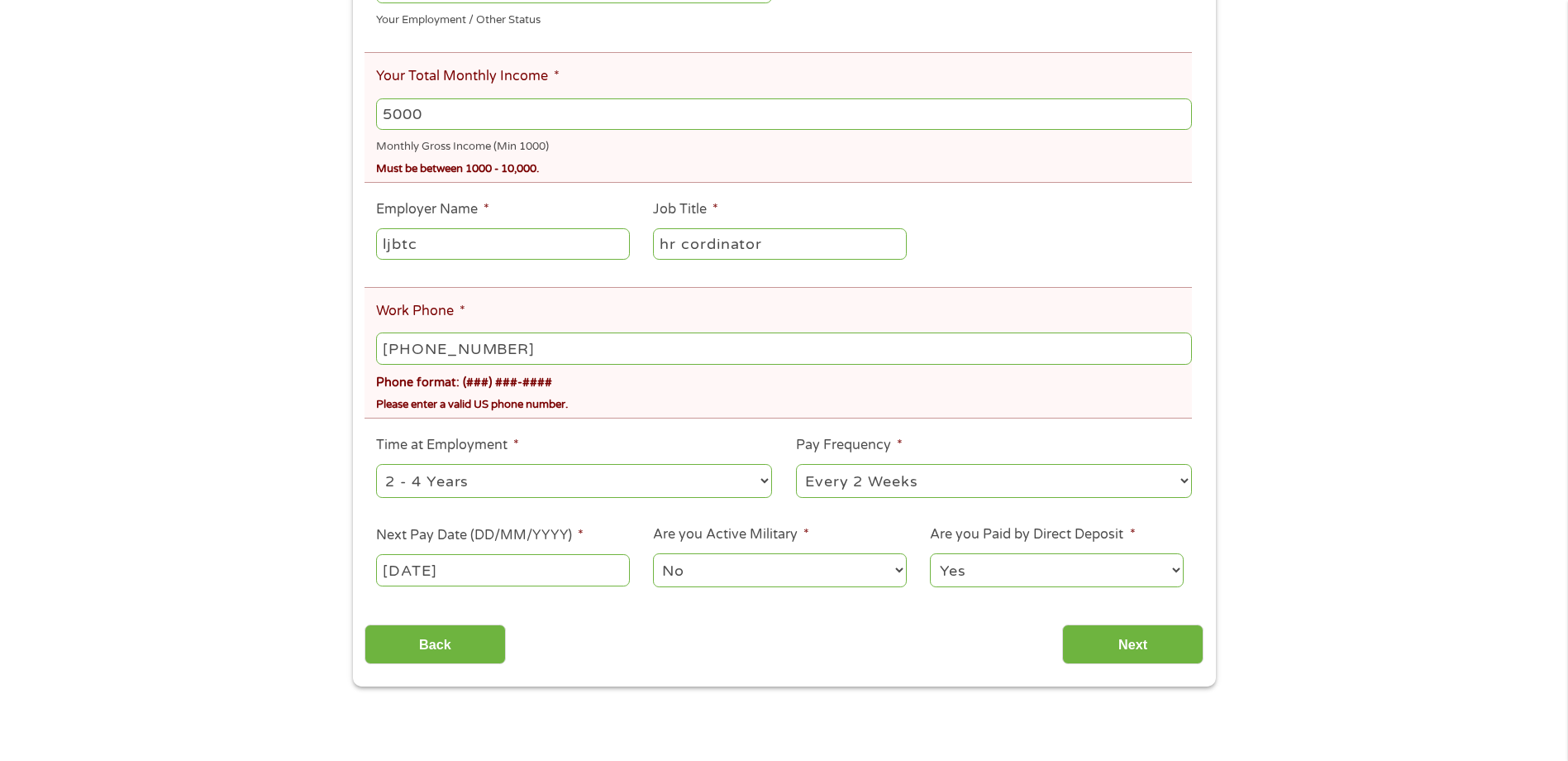
scroll to position [413, 0]
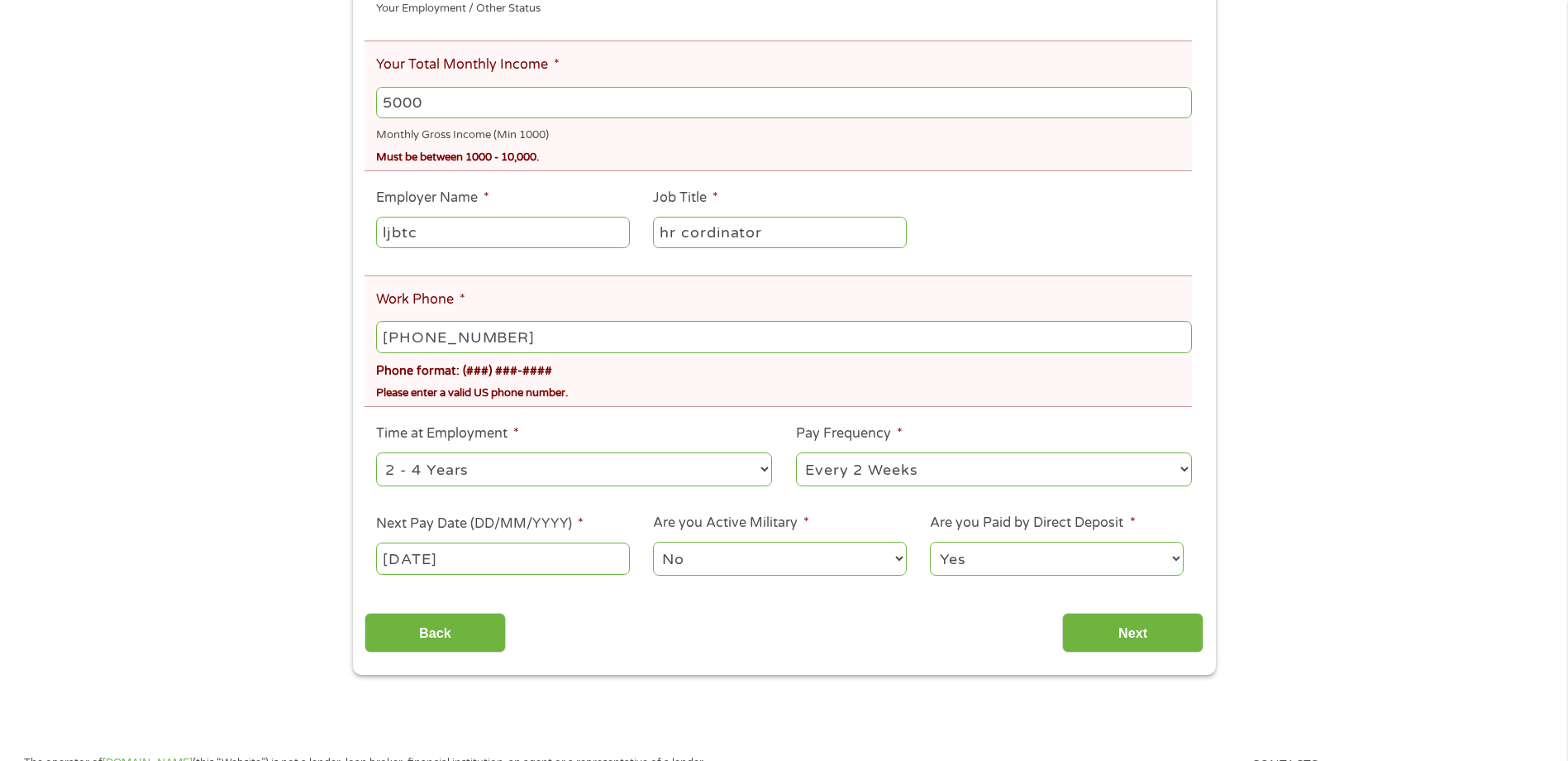
click at [1492, 125] on div "There was a problem with your submission. Please review the fields below. 1 Sta…" at bounding box center [784, 170] width 1568 height 1010
click at [613, 332] on input "[PHONE_NUMBER]" at bounding box center [783, 336] width 815 height 32
click at [540, 554] on input "[DATE]" at bounding box center [503, 558] width 253 height 32
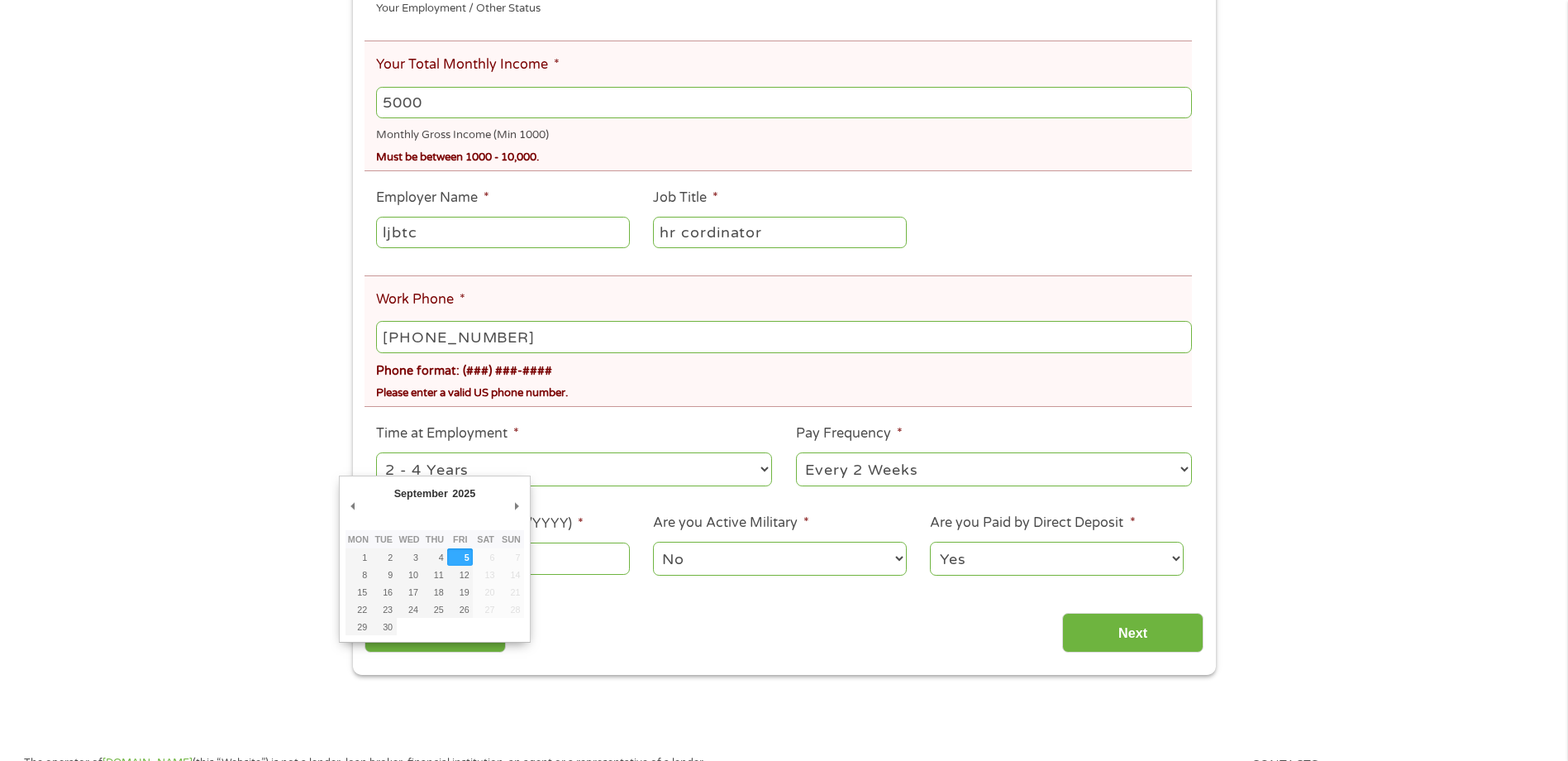
click at [587, 343] on input "[PHONE_NUMBER]" at bounding box center [783, 336] width 815 height 32
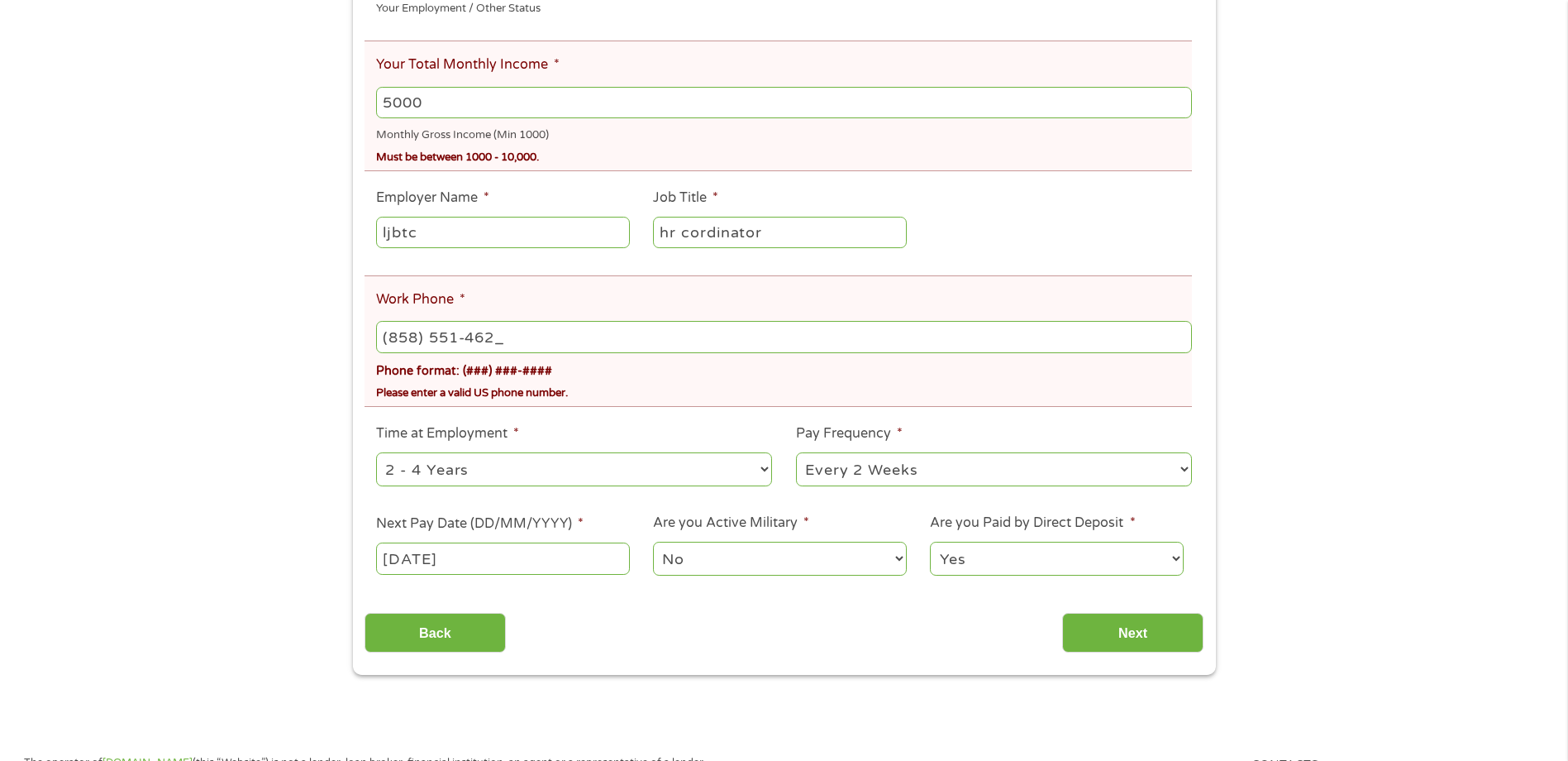
type input "[PHONE_NUMBER]"
click at [628, 352] on input "[PHONE_NUMBER]" at bounding box center [783, 336] width 815 height 32
click at [620, 435] on li "Time at Employment * --- Choose one --- 1 Year or less 1 - 2 Years 2 - 4 Years …" at bounding box center [574, 456] width 420 height 65
click at [532, 107] on input "5000" at bounding box center [783, 102] width 815 height 32
type input "5"
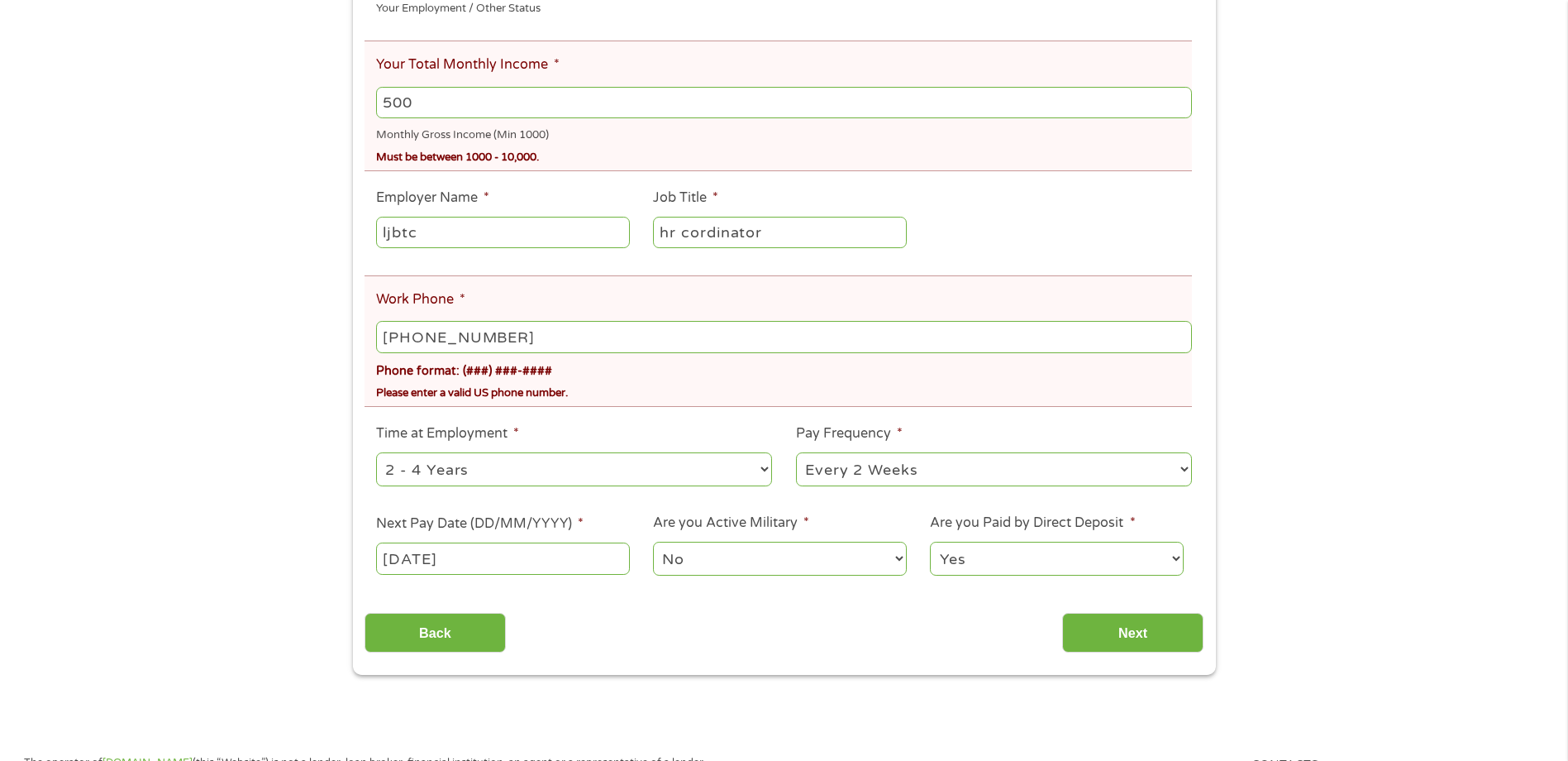
type input "5000"
click at [1155, 645] on input "Next" at bounding box center [1132, 633] width 142 height 41
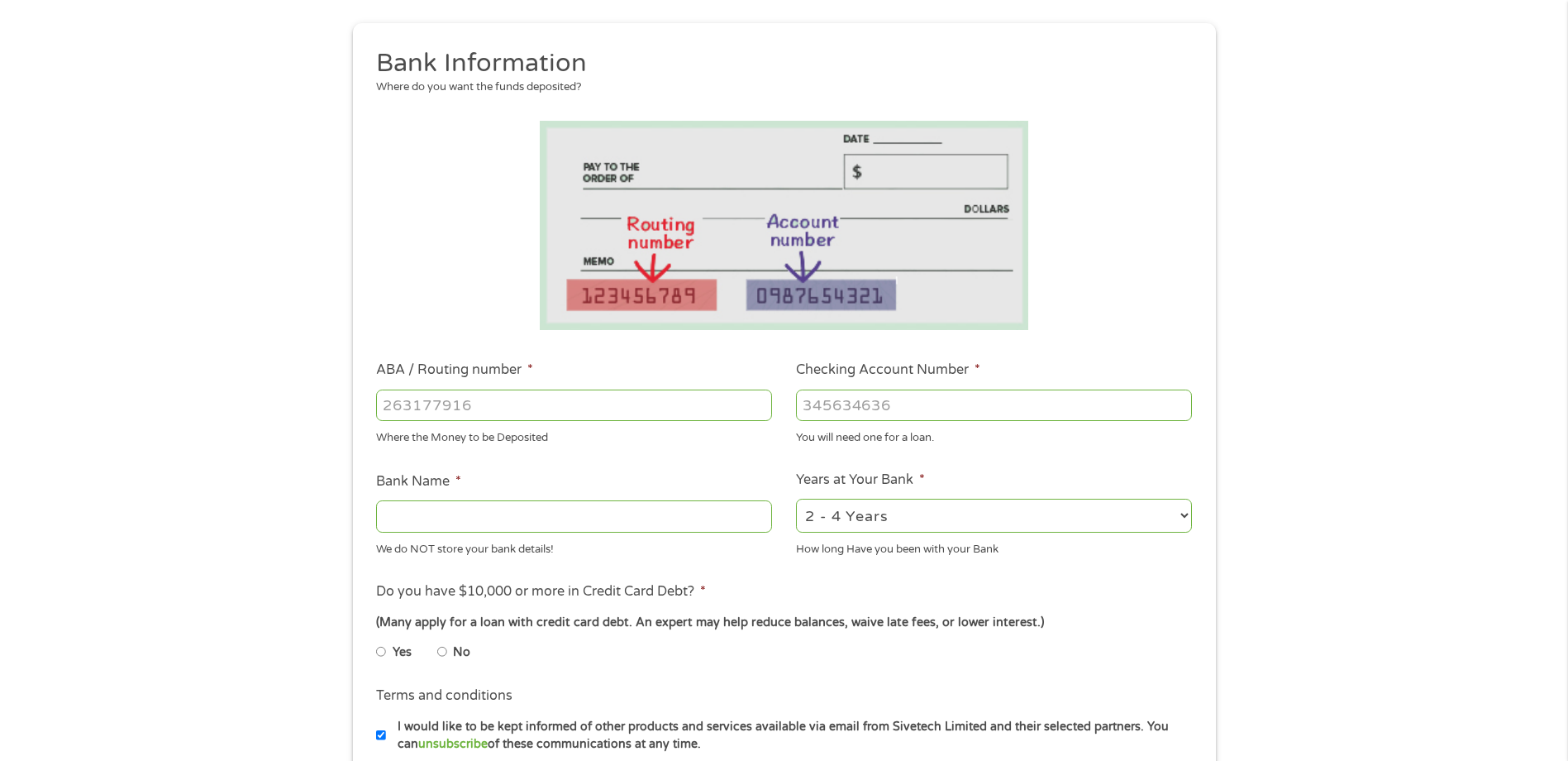
scroll to position [0, 0]
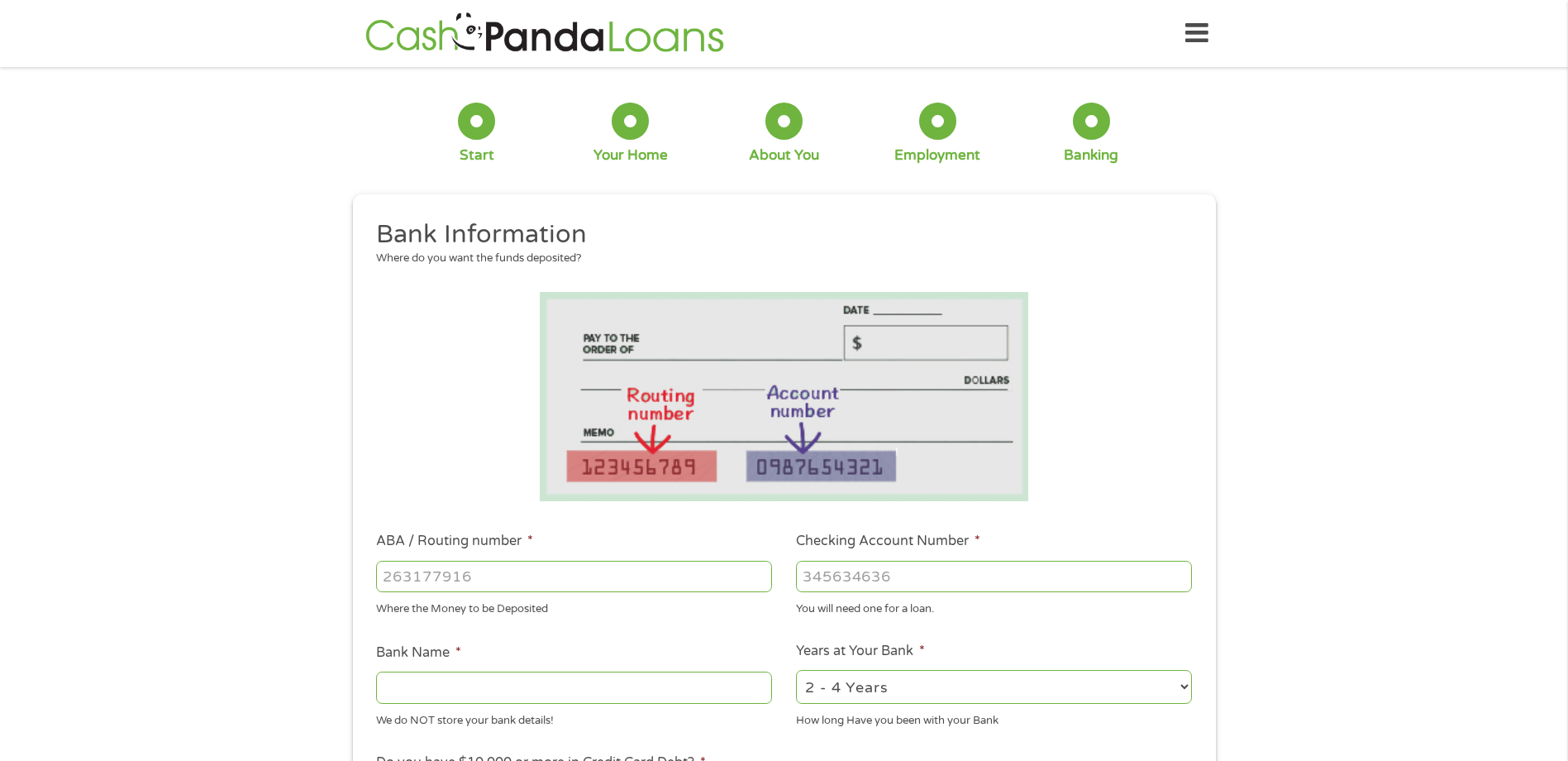
click at [1102, 107] on div at bounding box center [1091, 121] width 37 height 37
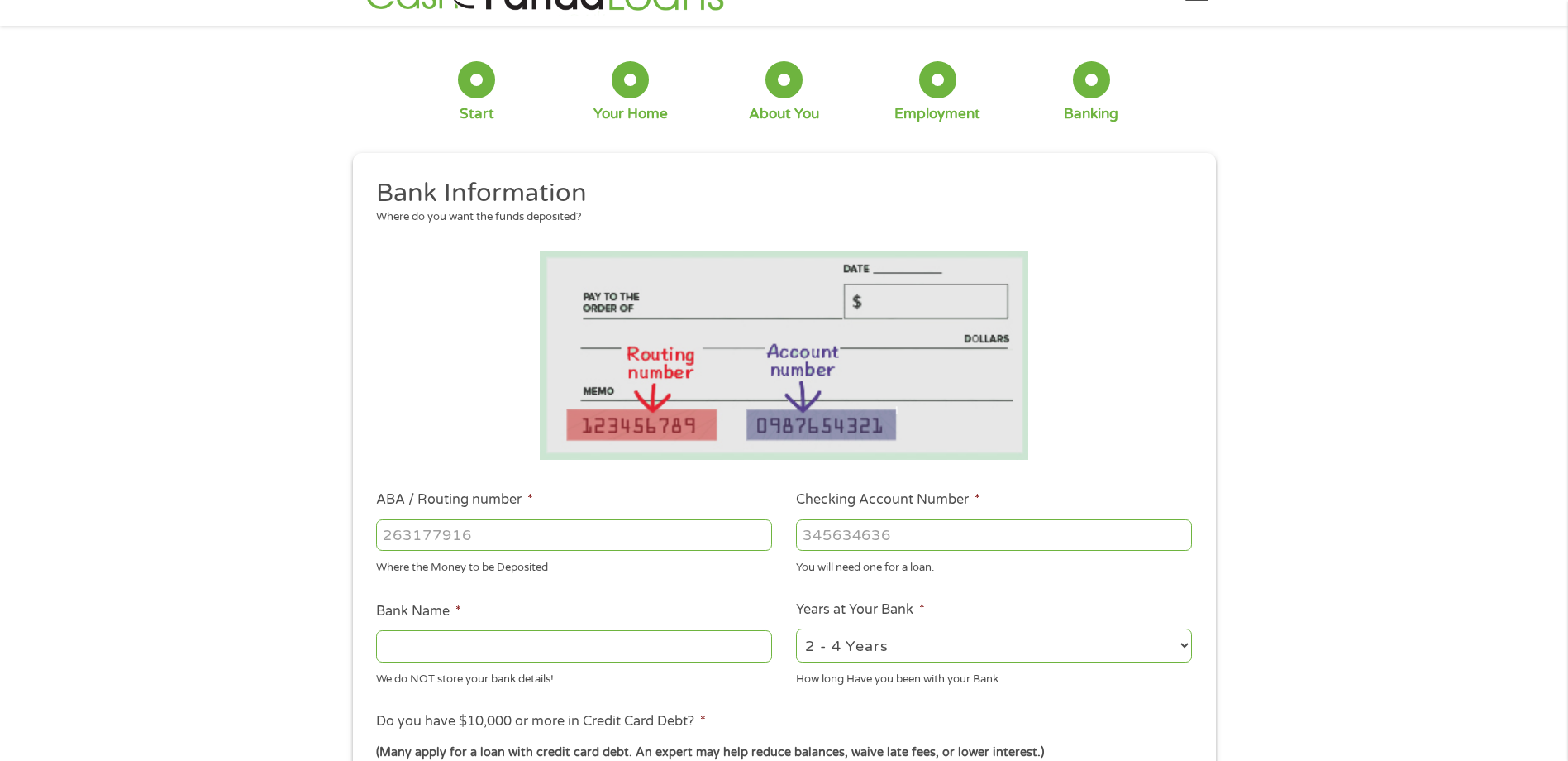
click at [598, 537] on input "ABA / Routing number *" at bounding box center [574, 534] width 396 height 32
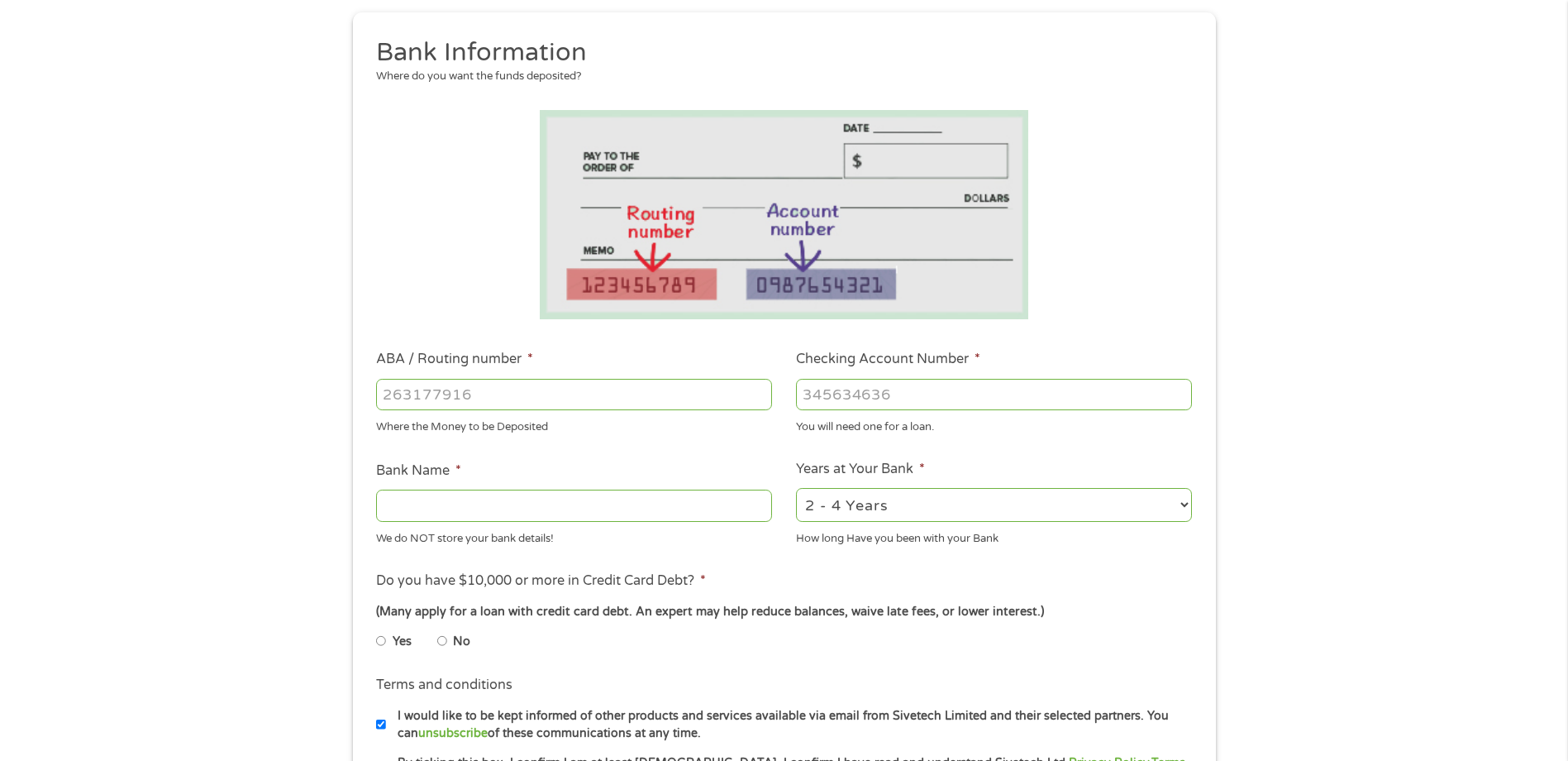
scroll to position [0, 0]
